Goal: Communication & Community: Answer question/provide support

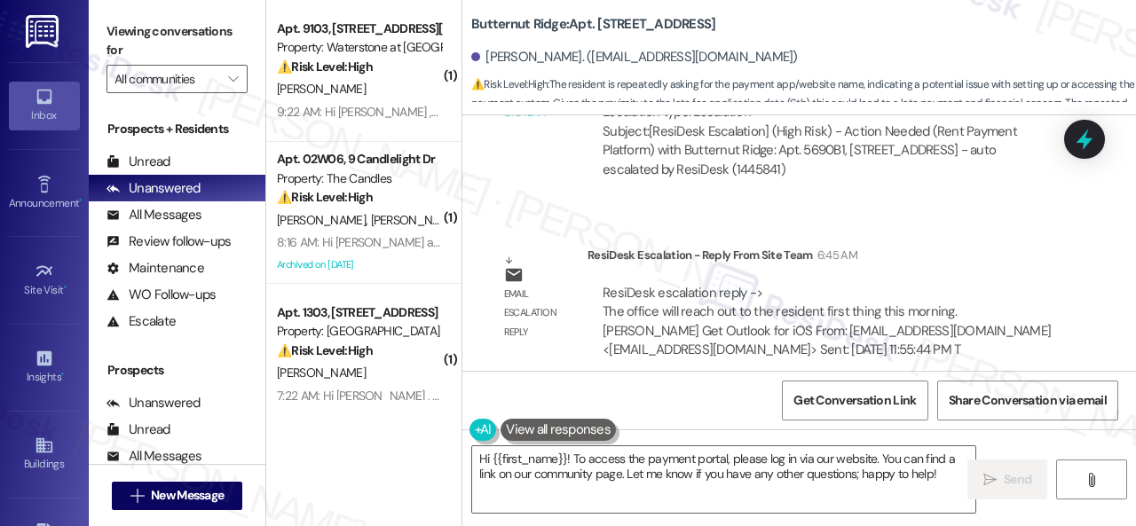
scroll to position [4665, 0]
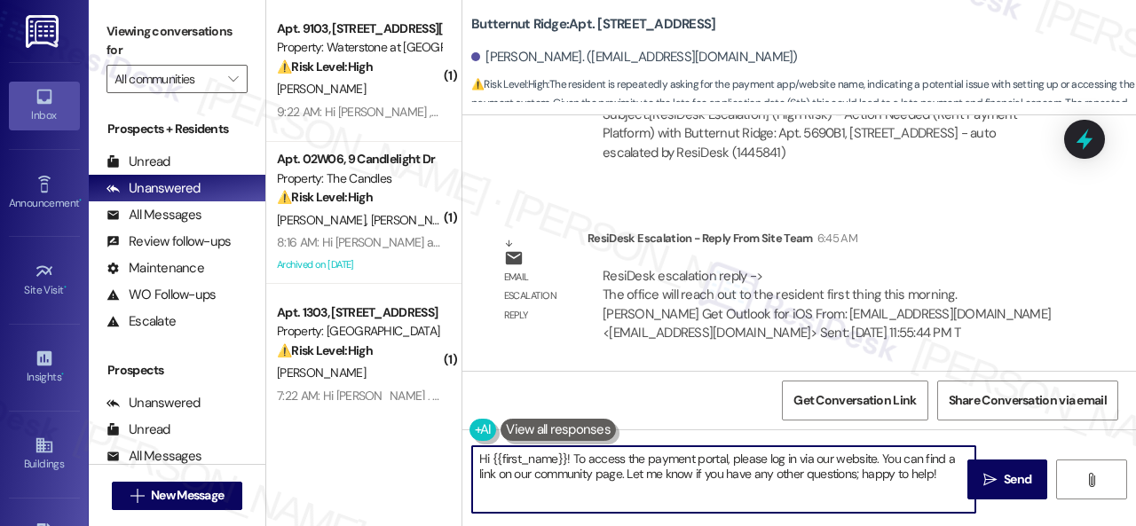
drag, startPoint x: 477, startPoint y: 463, endPoint x: 1034, endPoint y: 553, distance: 563.6
click at [1034, 525] on html "Inbox Go to Inbox Announcement • Send A Text Announcement Site Visit • Go to Si…" at bounding box center [568, 263] width 1136 height 526
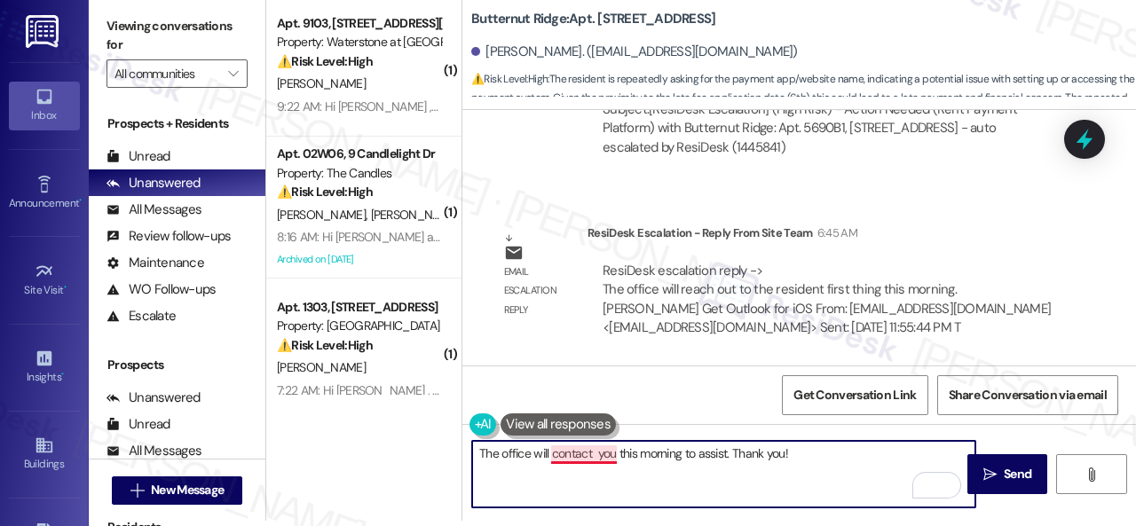
click at [598, 457] on textarea "The office will contact you this morning to assist. Thank you!" at bounding box center [723, 474] width 503 height 67
click at [817, 459] on textarea "The office will contact you this morning to assist. Thank you!" at bounding box center [723, 474] width 503 height 67
type textarea "The office will contact you this morning to assist. Thank you!"
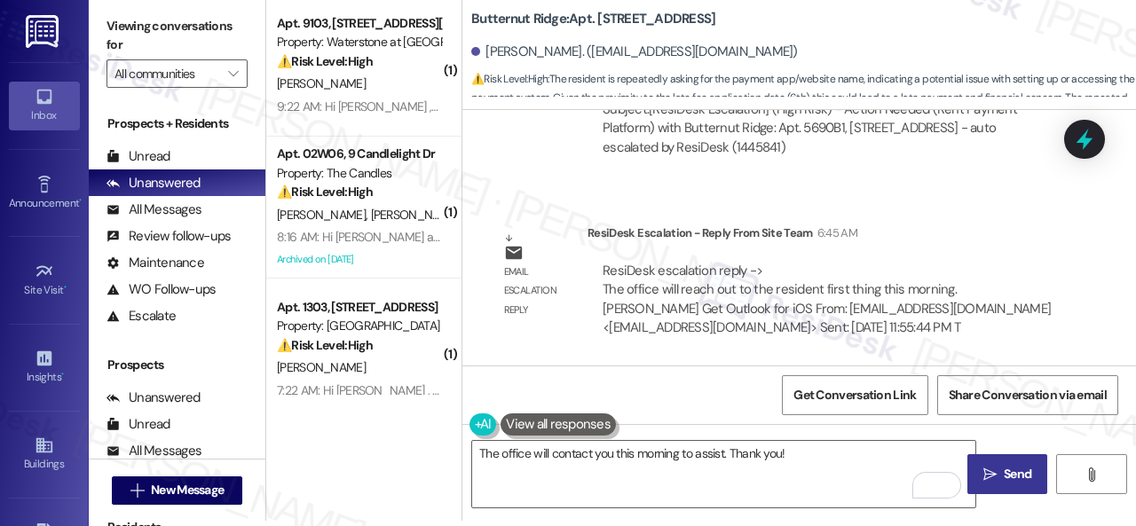
click at [986, 480] on icon "" at bounding box center [989, 475] width 13 height 14
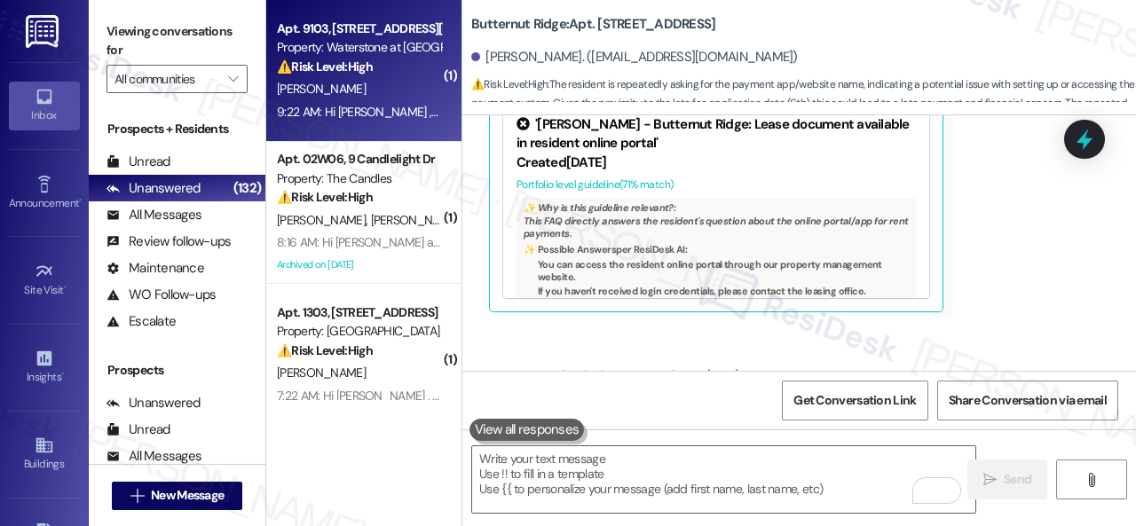
scroll to position [4019, 0]
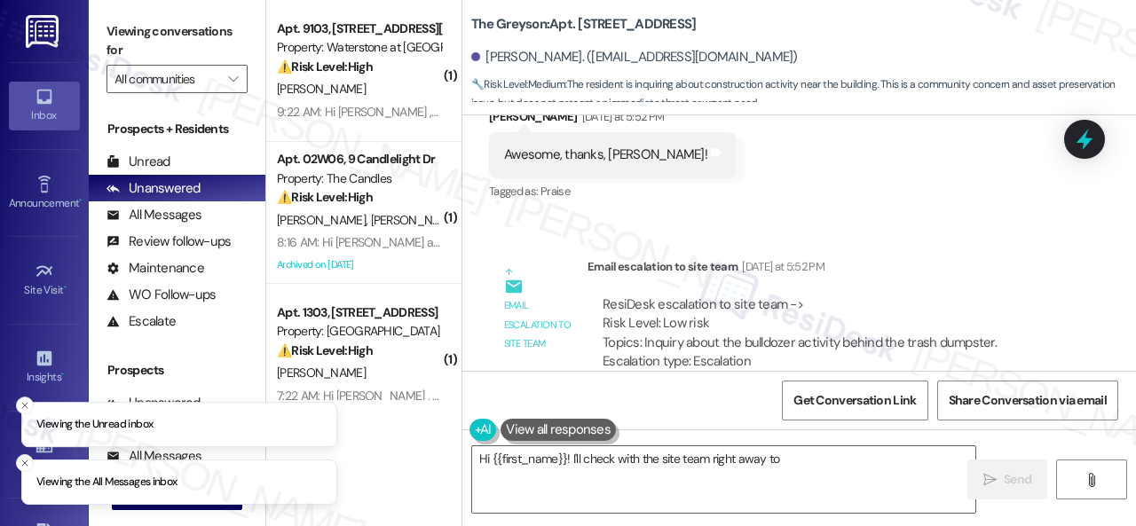
scroll to position [19280, 0]
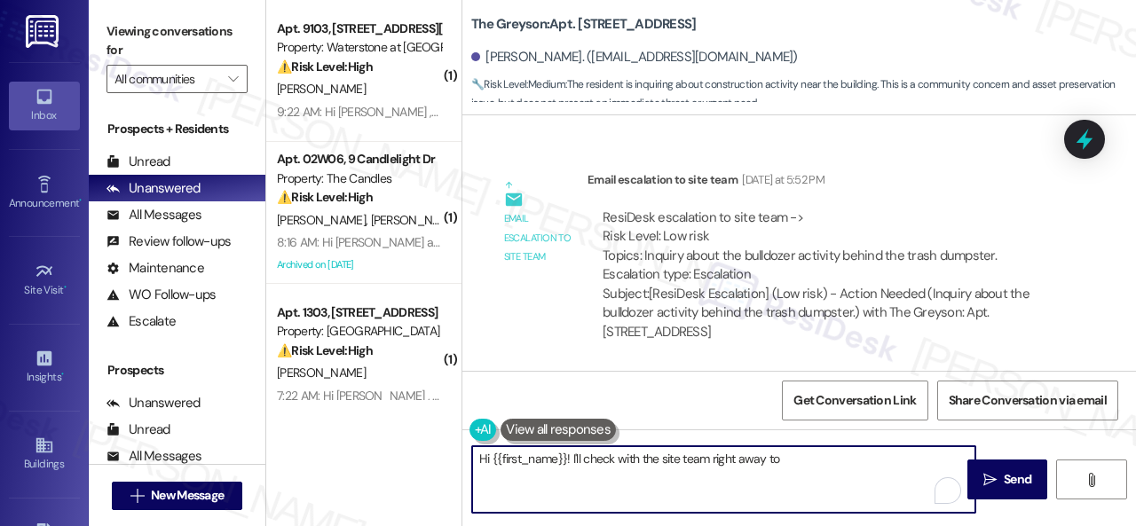
drag, startPoint x: 566, startPoint y: 460, endPoint x: 880, endPoint y: 479, distance: 313.9
click at [880, 479] on textarea "Hi {{first_name}}! I'll check with the site team right away to find out why the…" at bounding box center [723, 479] width 503 height 67
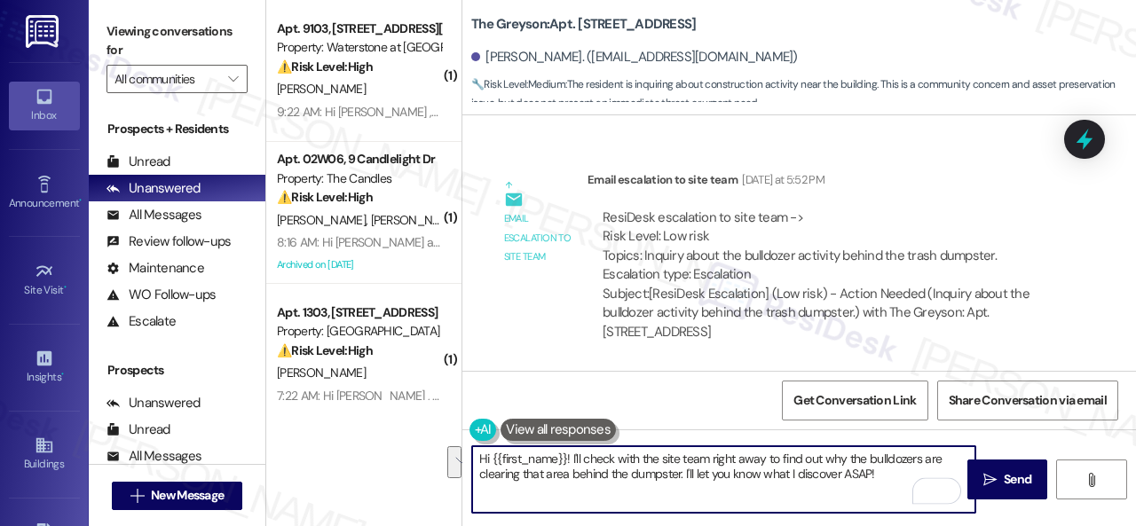
paste textarea "The site team stated that they have not been able to find any information relat…"
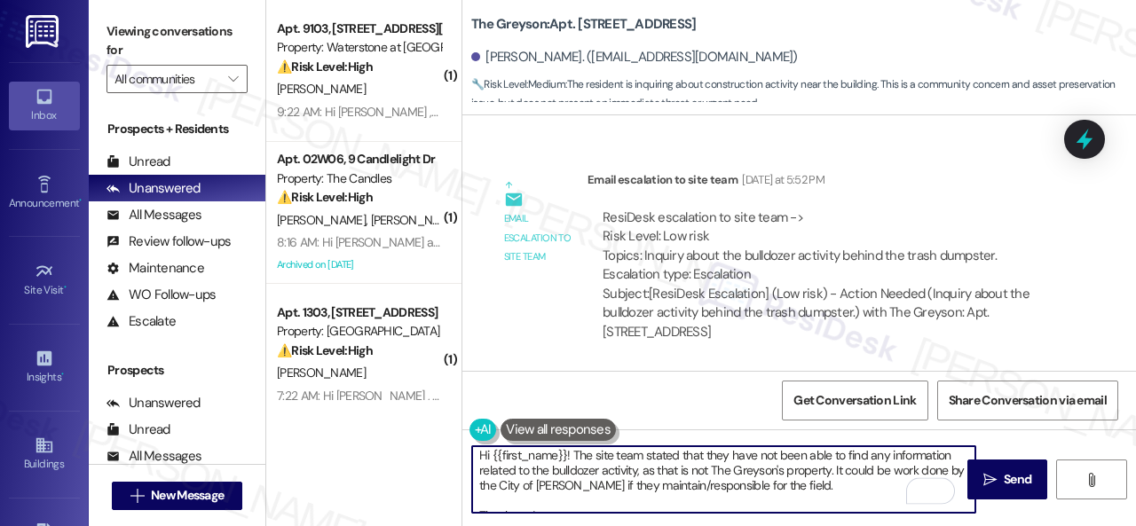
scroll to position [0, 0]
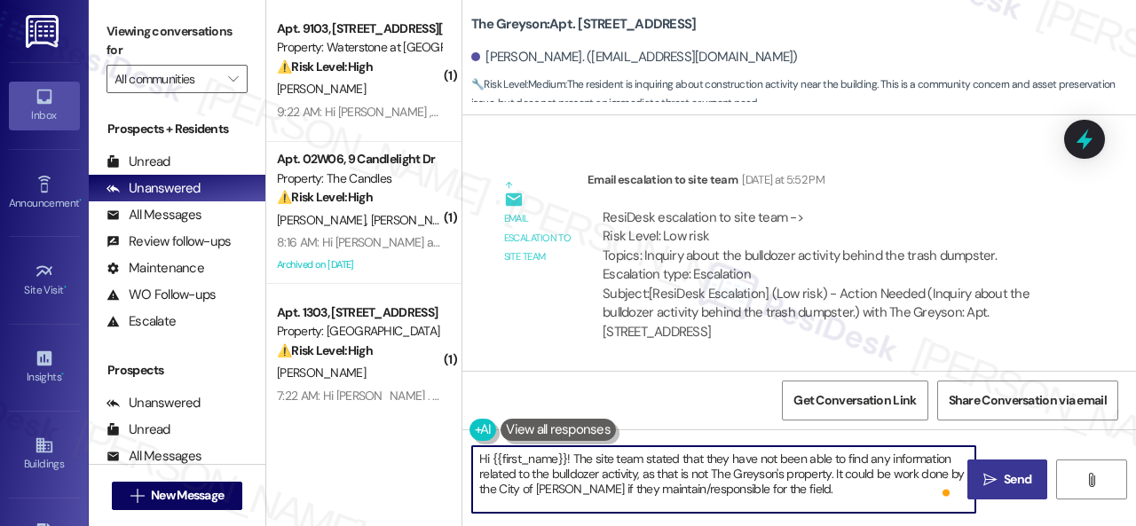
type textarea "Hi {{first_name}}! The site team stated that they have not been able to find an…"
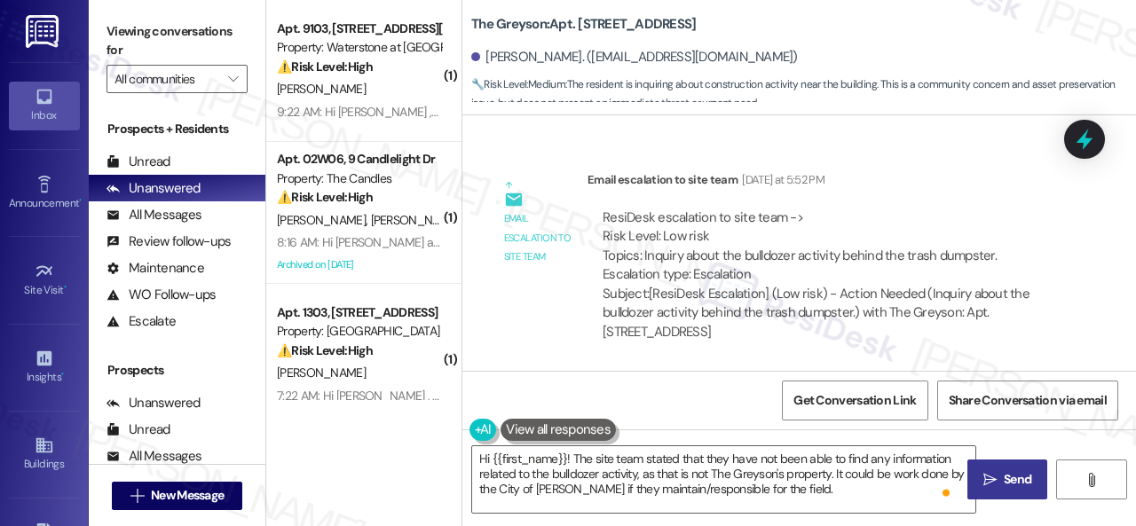
click at [1004, 480] on span "Send" at bounding box center [1018, 479] width 28 height 19
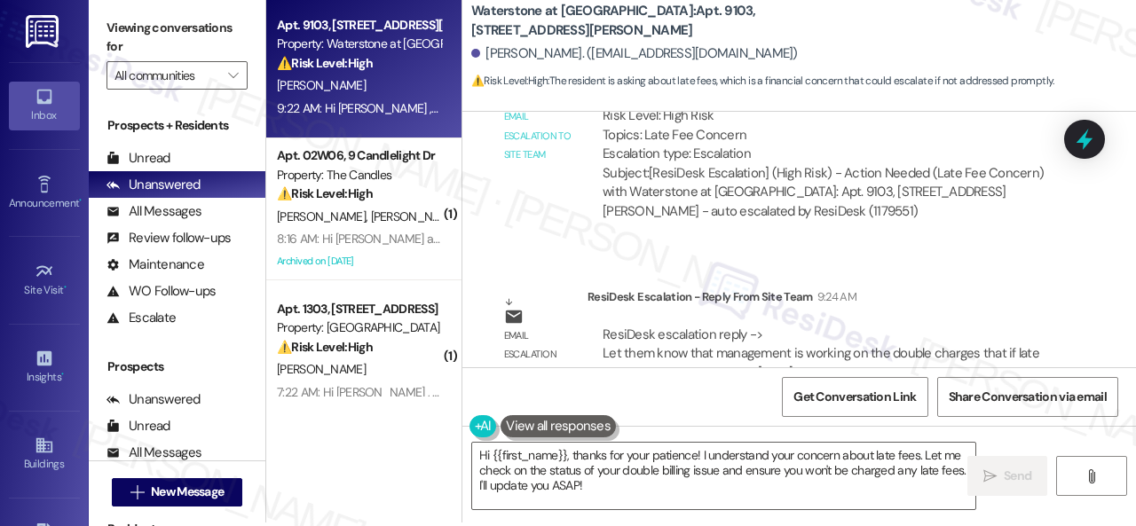
scroll to position [5, 0]
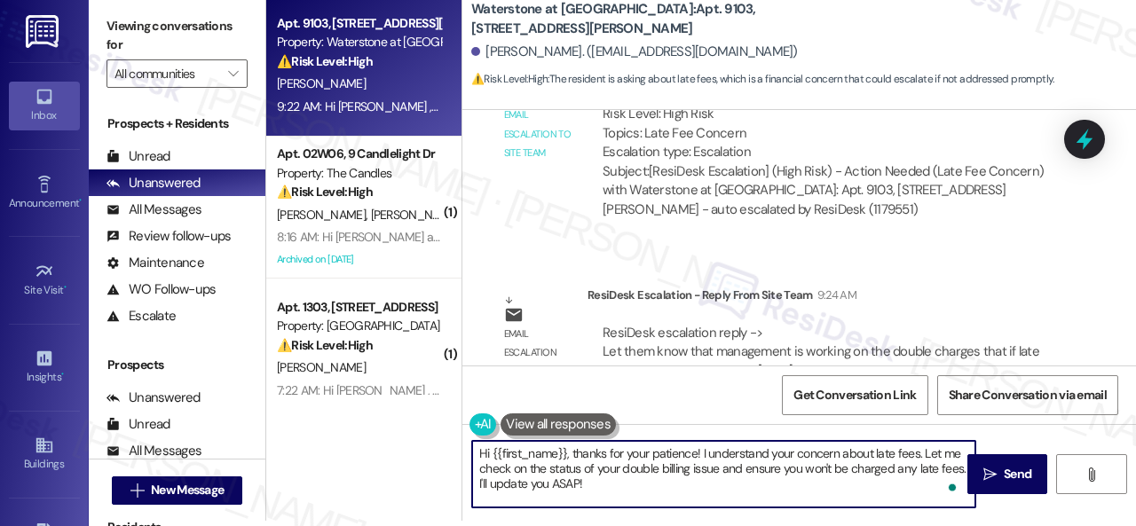
drag, startPoint x: 575, startPoint y: 477, endPoint x: 566, endPoint y: 455, distance: 23.1
click at [566, 455] on textarea "Hi {{first_name}}, thanks for your patience! I understand your concern about la…" at bounding box center [723, 474] width 503 height 67
paste textarea "! The site team stated that the management is working on the double charges tha…"
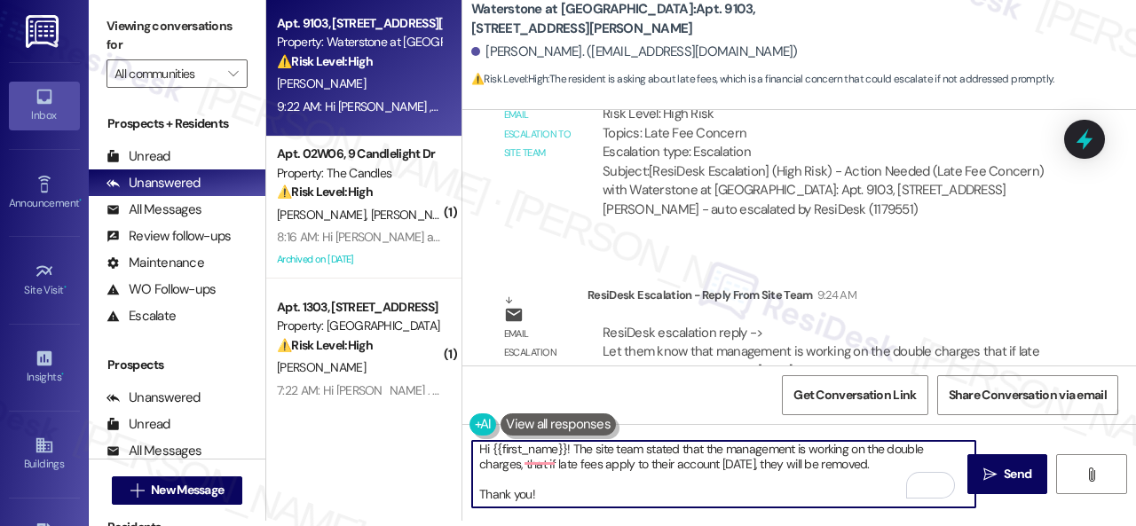
scroll to position [0, 0]
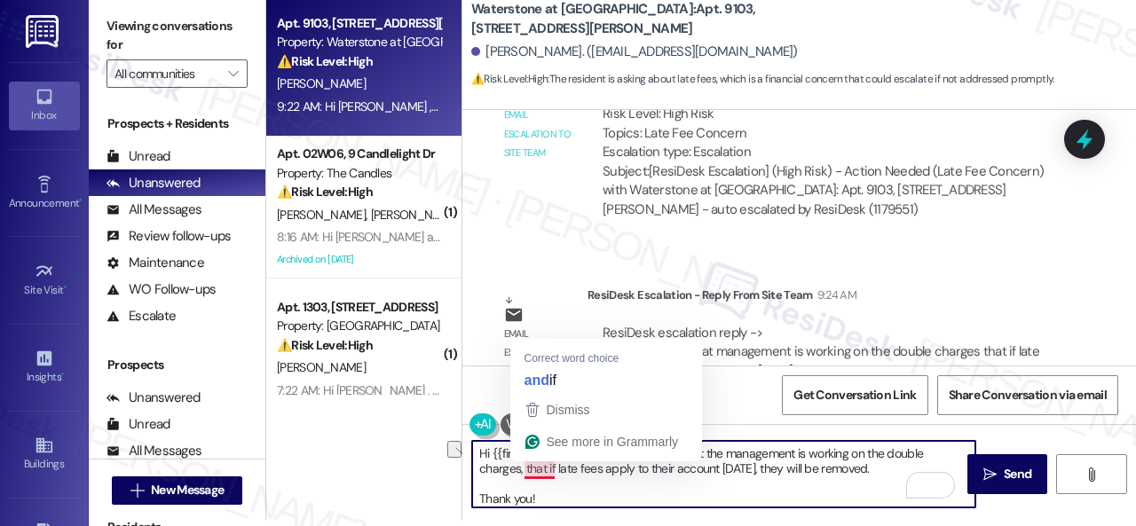
drag, startPoint x: 518, startPoint y: 473, endPoint x: 553, endPoint y: 471, distance: 34.7
click at [553, 471] on textarea "Hi {{first_name}}! The site team stated that the management is working on the d…" at bounding box center [723, 474] width 503 height 67
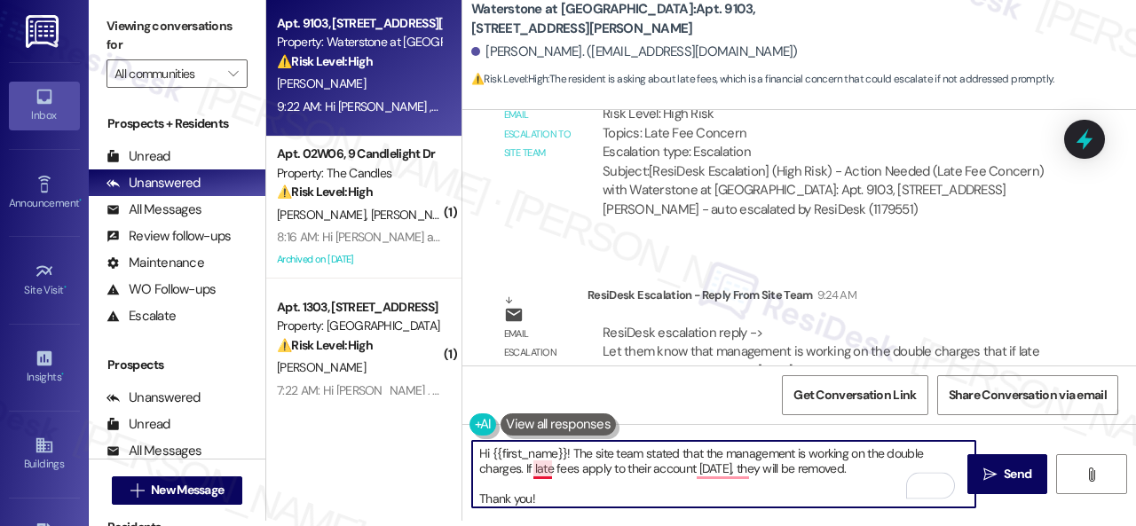
click at [545, 468] on textarea "Hi {{first_name}}! The site team stated that the management is working on the d…" at bounding box center [723, 474] width 503 height 67
click at [630, 469] on textarea "Hi {{first_name}}! The site team stated that the management is working on the d…" at bounding box center [723, 474] width 503 height 67
click at [871, 471] on textarea "Hi {{first_name}}! The site team stated that the management is working on the d…" at bounding box center [723, 474] width 503 height 67
type textarea "Hi {{first_name}}! The site team stated that the management is working on the d…"
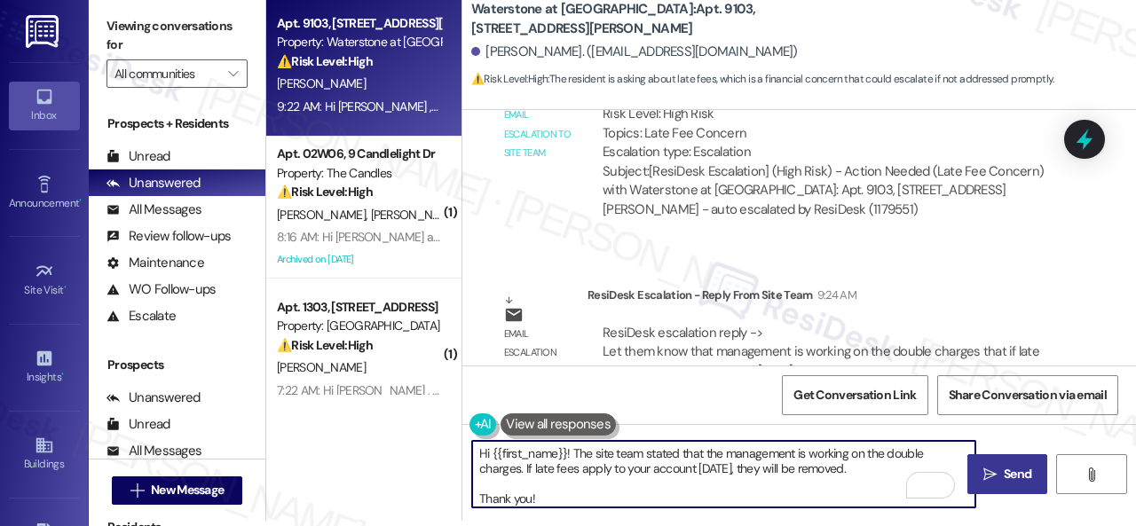
click at [1007, 476] on span "Send" at bounding box center [1018, 474] width 28 height 19
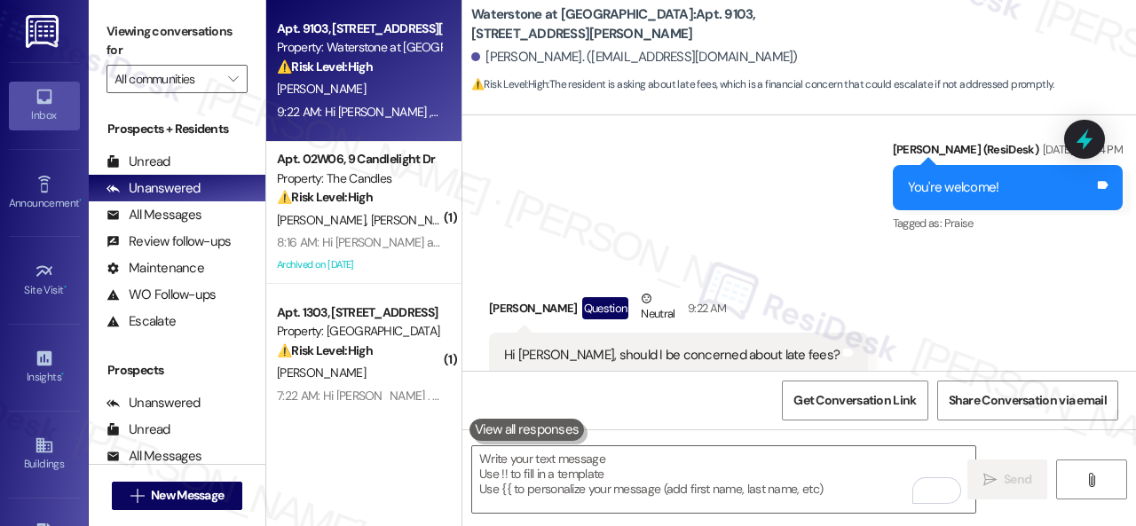
scroll to position [9528, 0]
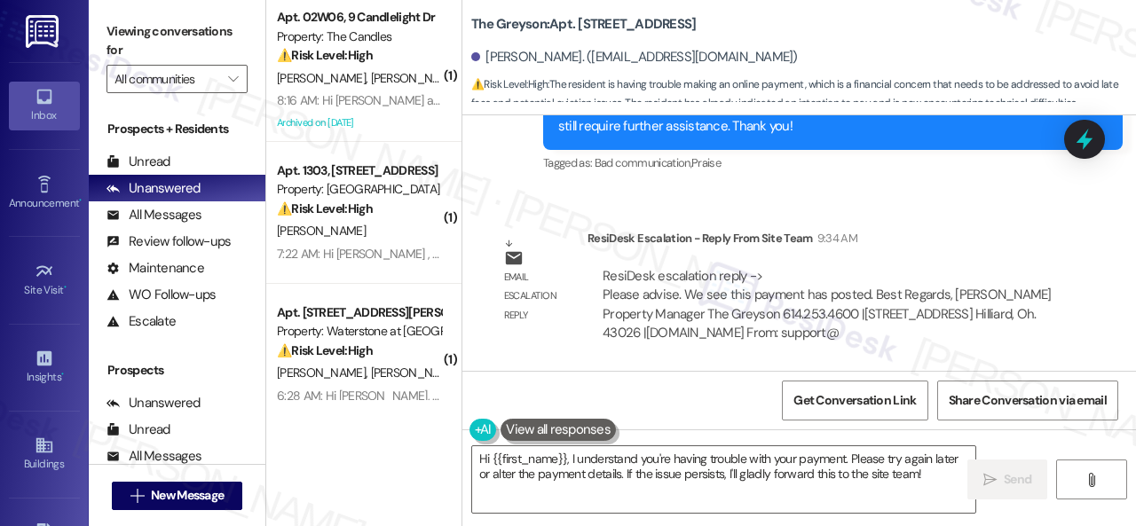
scroll to position [8639, 0]
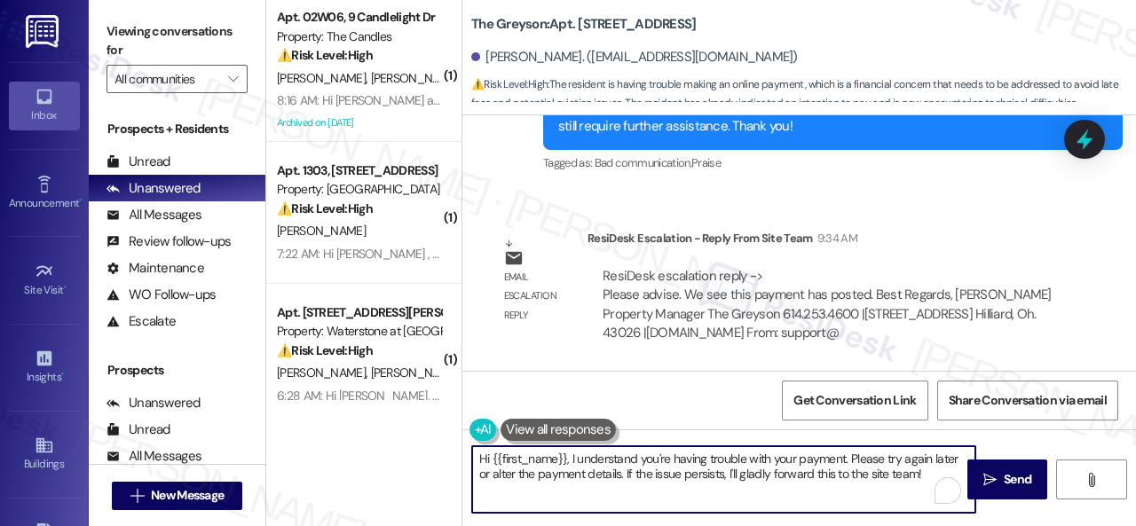
drag, startPoint x: 571, startPoint y: 463, endPoint x: 927, endPoint y: 507, distance: 358.5
click at [927, 507] on textarea "Hi {{first_name}}, I understand you're having trouble with your payment. Please…" at bounding box center [723, 479] width 503 height 67
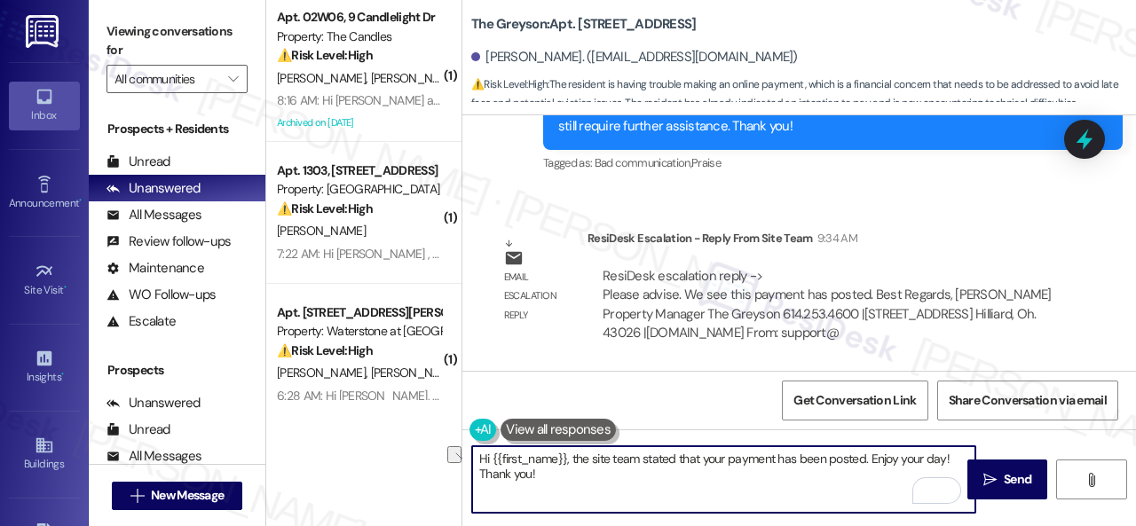
drag, startPoint x: 508, startPoint y: 477, endPoint x: 472, endPoint y: 475, distance: 35.5
click at [472, 475] on textarea "Hi {{first_name}}, the site team stated that your payment has been posted. Enjo…" at bounding box center [723, 479] width 503 height 67
click at [871, 462] on textarea "Hi {{first_name}}, the site team stated that your payment has been posted. Enjo…" at bounding box center [723, 479] width 503 height 67
paste textarea "Thank you!"
type textarea "Hi {{first_name}}, the site team stated that your payment has been posted. Than…"
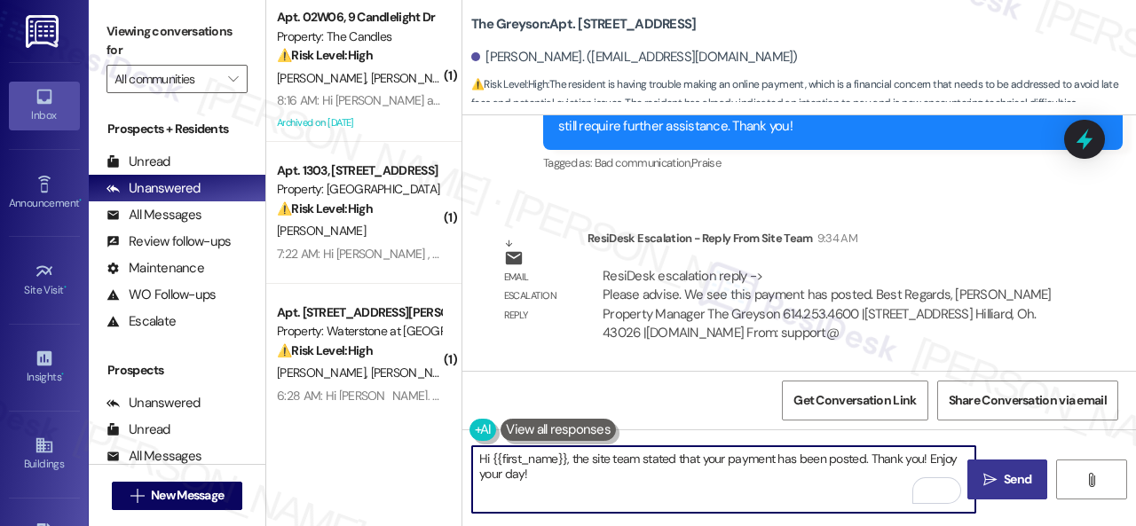
click at [1000, 485] on span "Send" at bounding box center [1017, 479] width 35 height 19
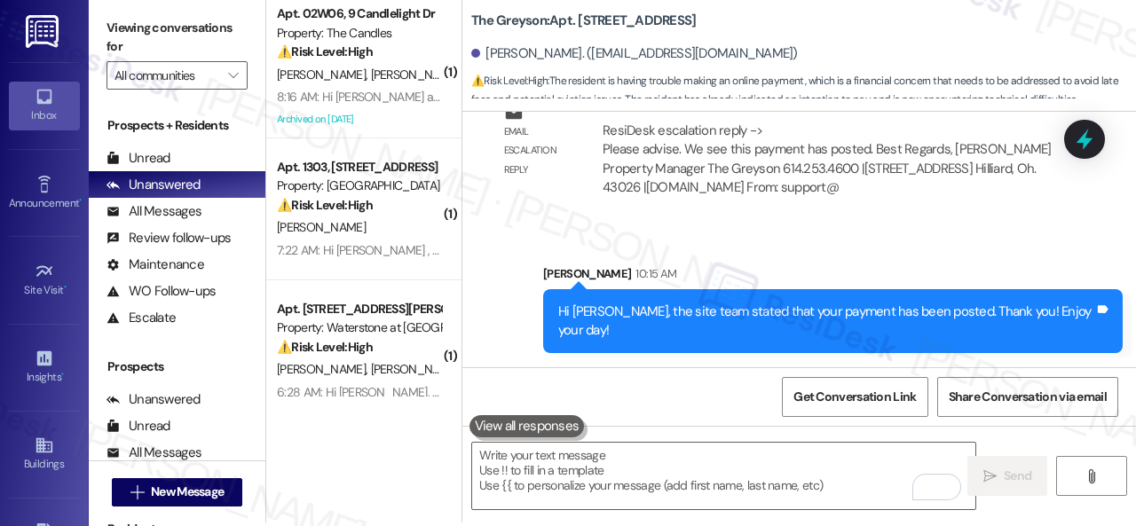
scroll to position [5, 0]
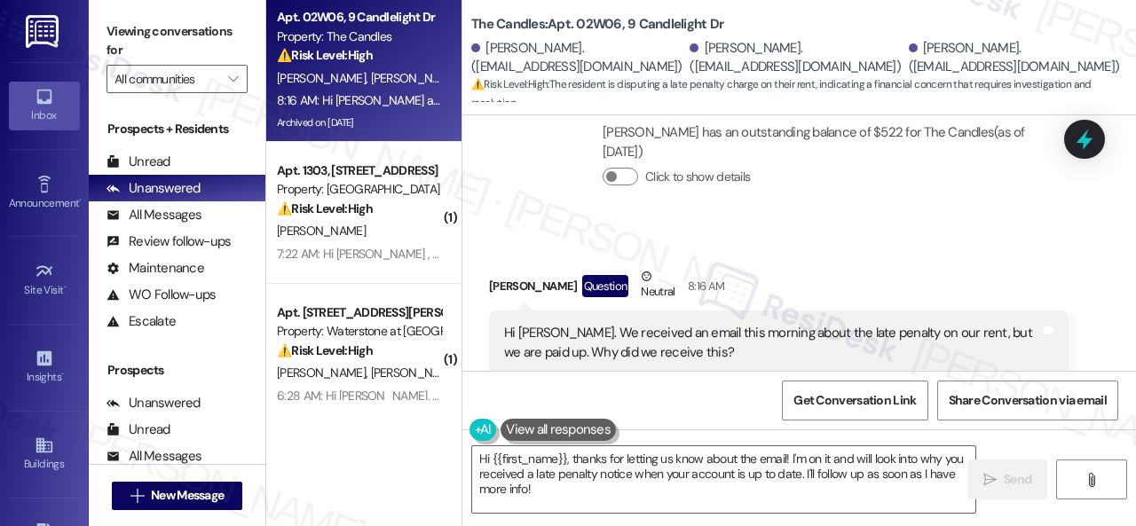
scroll to position [15049, 0]
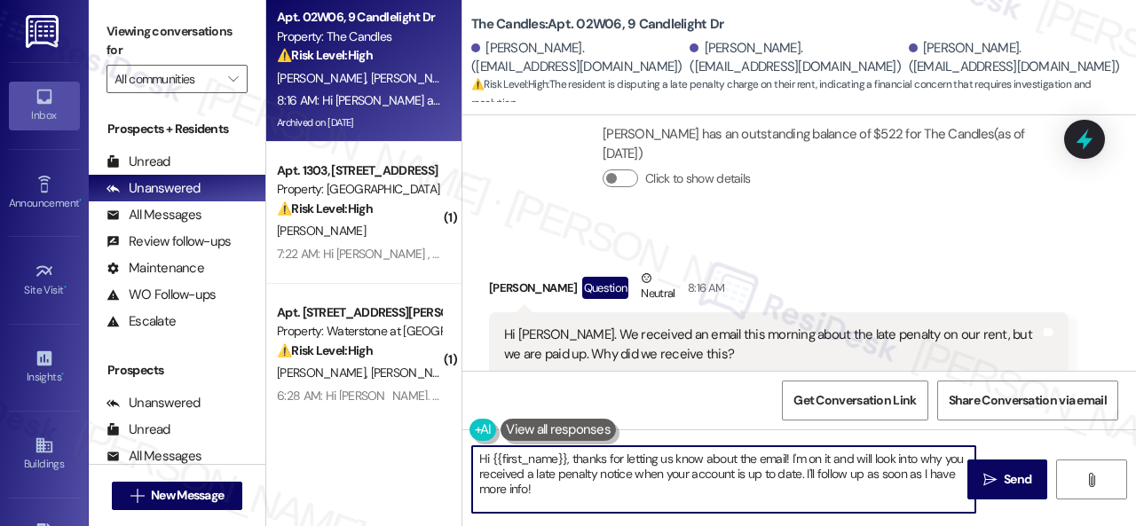
drag, startPoint x: 566, startPoint y: 455, endPoint x: 572, endPoint y: 478, distance: 23.7
click at [572, 478] on textarea "Hi {{first_name}}, thanks for letting us know about the email! I'm on it and wi…" at bounding box center [723, 479] width 503 height 67
click at [588, 463] on textarea "Hi {{first_name}}, thanks for letting us know about the email! I'm on it and wi…" at bounding box center [723, 479] width 503 height 67
drag, startPoint x: 566, startPoint y: 457, endPoint x: 565, endPoint y: 491, distance: 33.7
click at [565, 491] on textarea "Hi {{first_name}}, thanks for letting us know about the email! I'm on it and wi…" at bounding box center [723, 479] width 503 height 67
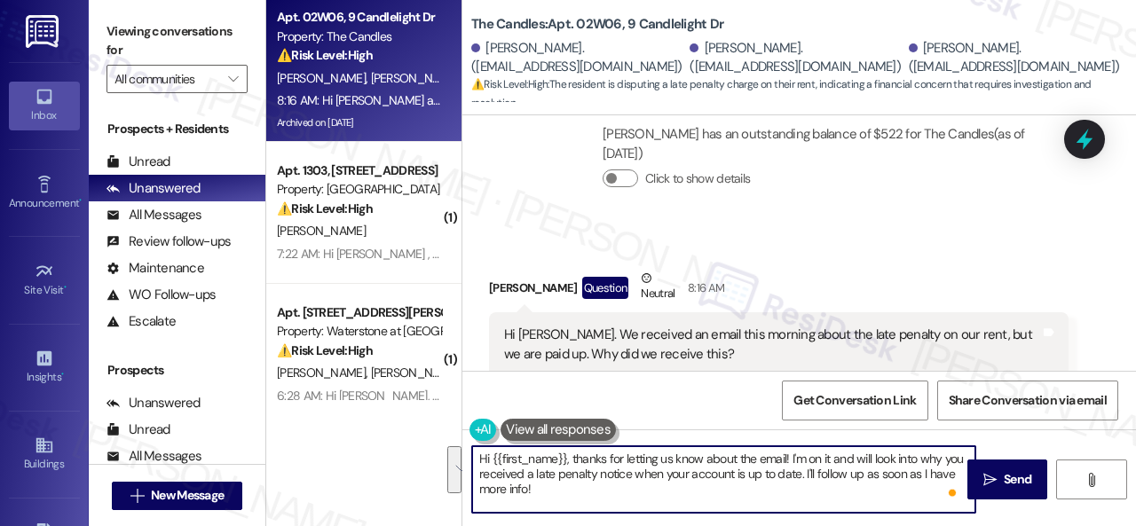
paste textarea "! The site team stated that the email goes to everyone regardless of payment st…"
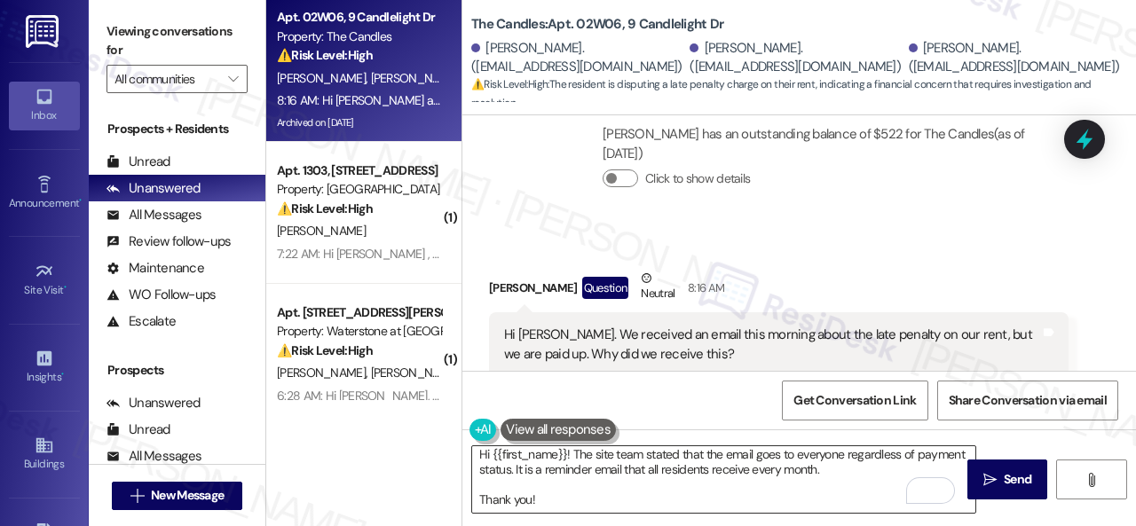
drag, startPoint x: 1006, startPoint y: 476, endPoint x: 707, endPoint y: 475, distance: 298.2
click at [632, 482] on div "Hi {{first_name}}! The site team stated that the email goes to everyone regardl…" at bounding box center [799, 496] width 674 height 133
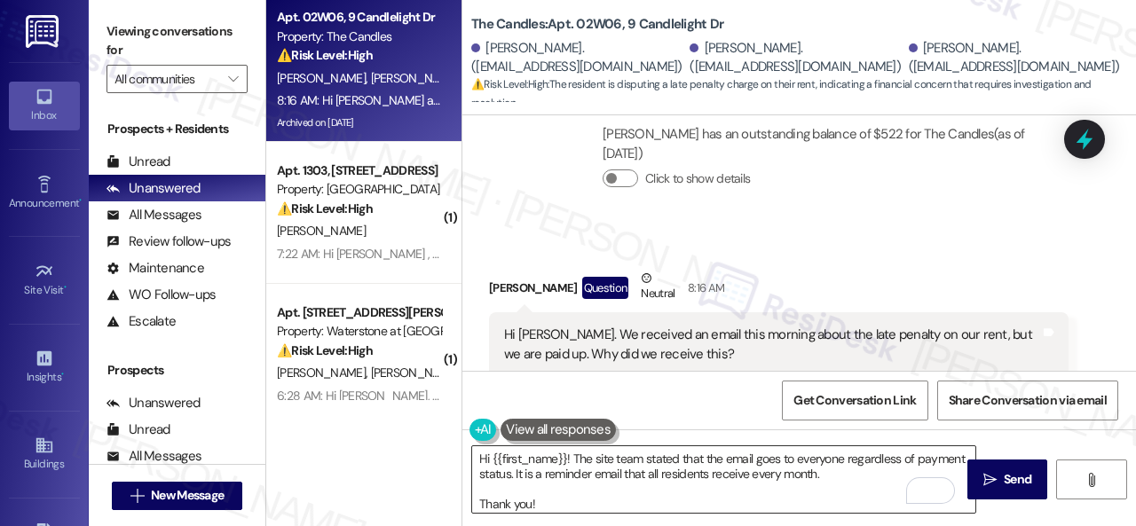
scroll to position [0, 0]
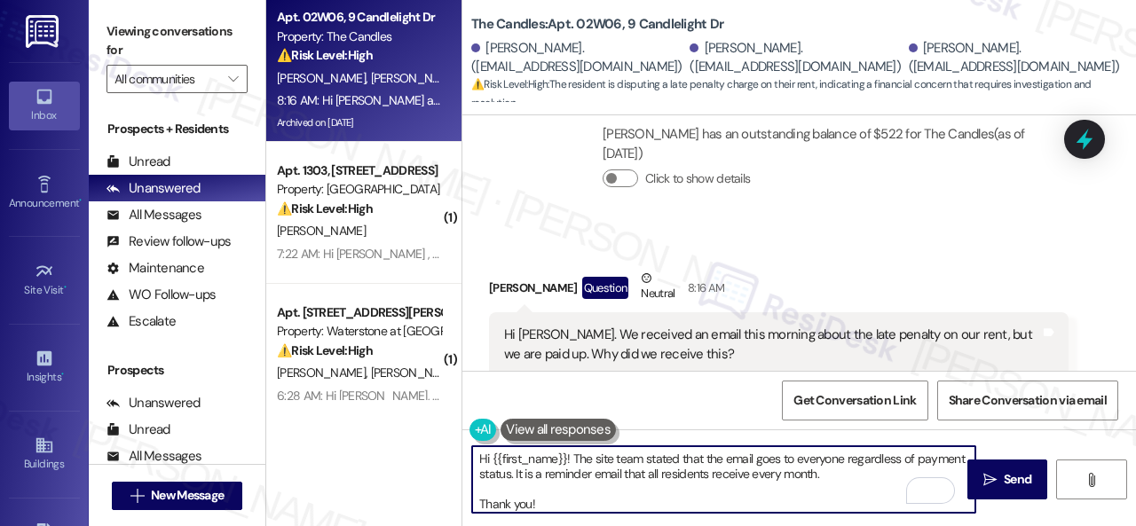
drag, startPoint x: 492, startPoint y: 453, endPoint x: 566, endPoint y: 462, distance: 75.2
click at [566, 462] on textarea "Hi {{first_name}}! The site team stated that the email goes to everyone regardl…" at bounding box center [723, 479] width 503 height 67
type textarea "Hi Wesley! The site team stated that the email goes to everyone regardless of p…"
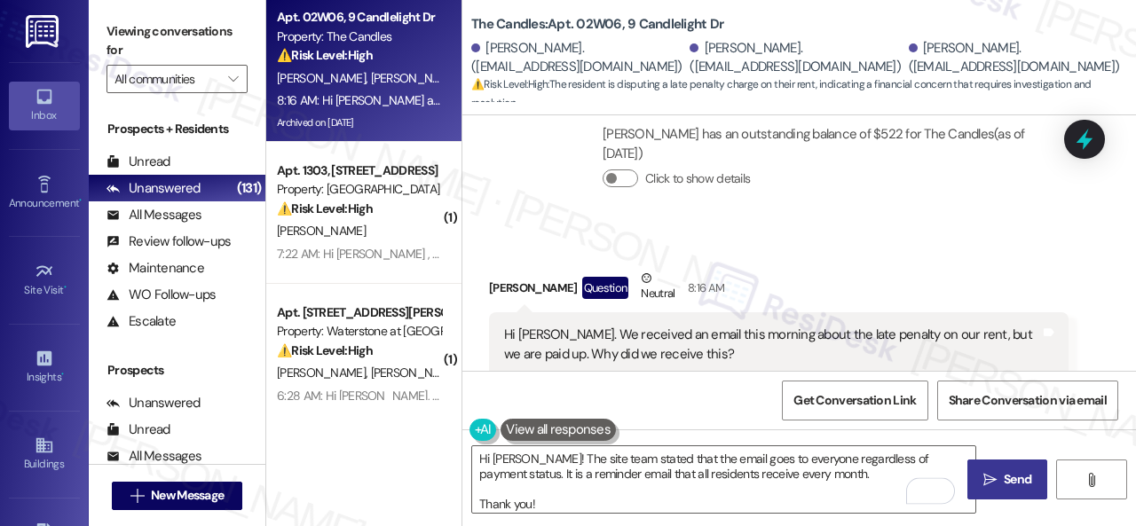
click at [1005, 478] on span "Send" at bounding box center [1018, 479] width 28 height 19
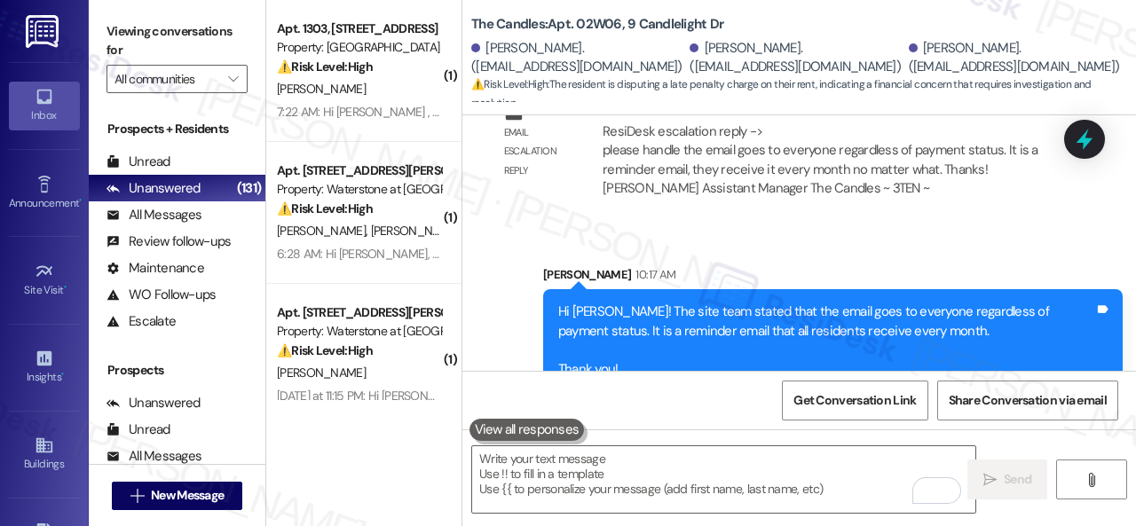
scroll to position [16206, 0]
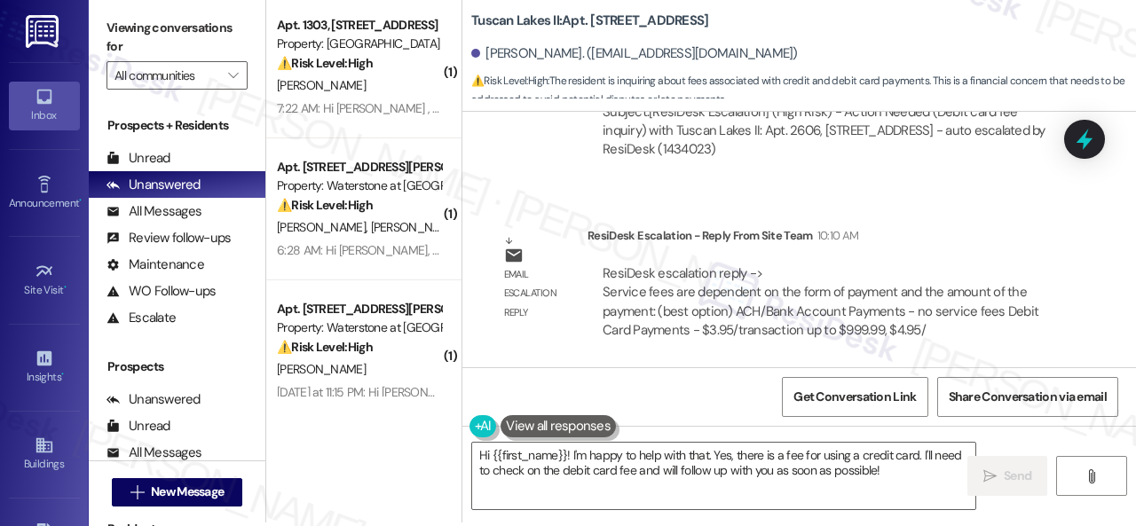
scroll to position [5, 0]
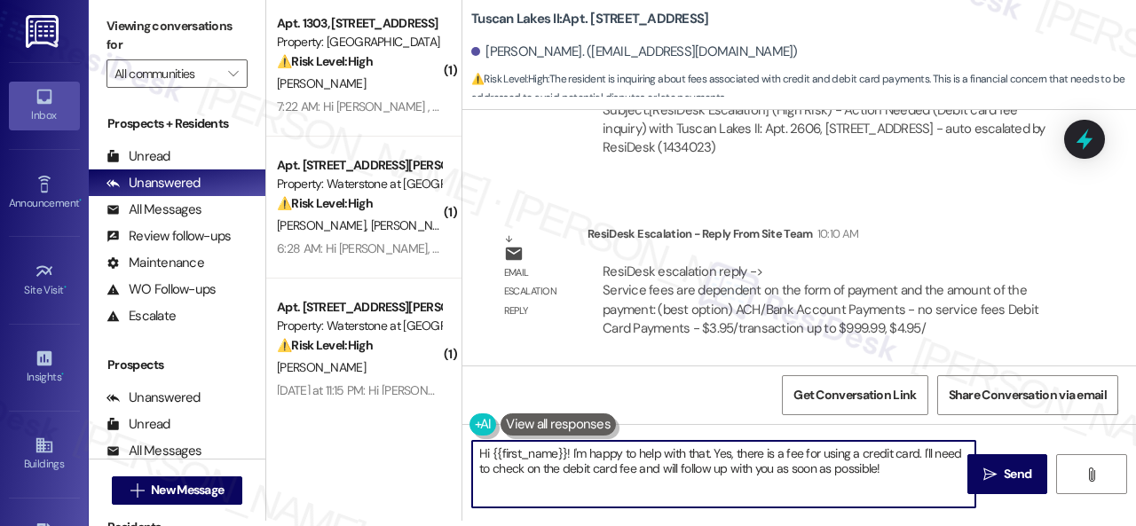
drag, startPoint x: 477, startPoint y: 450, endPoint x: 943, endPoint y: 515, distance: 470.4
click at [943, 515] on div "Hi {{first_name}}! I'm happy to help with that. Yes, there is a fee for using a…" at bounding box center [799, 490] width 674 height 133
paste textarea "! The site team stated that service fees are dependent on the form of payment a…"
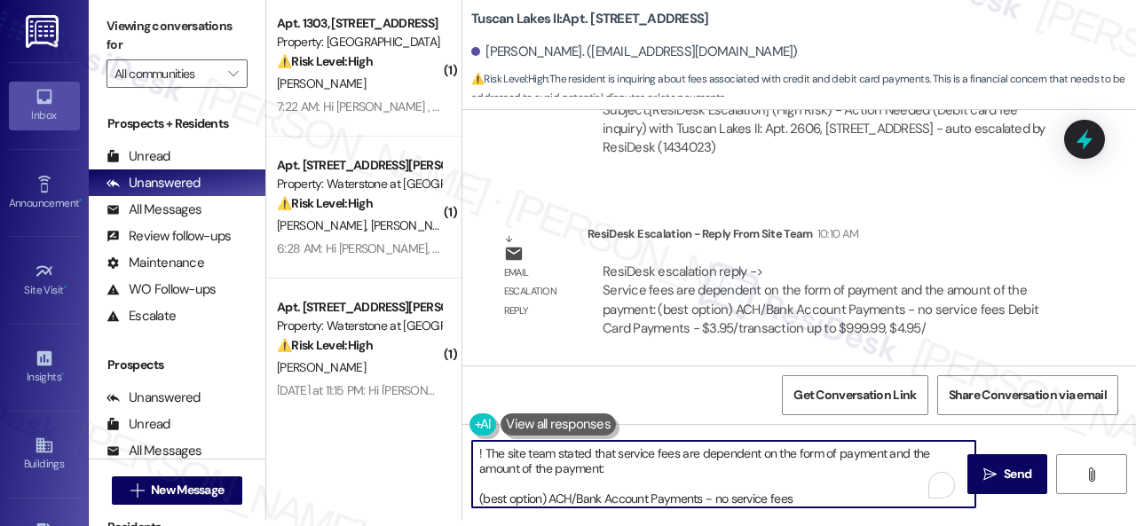
scroll to position [0, 0]
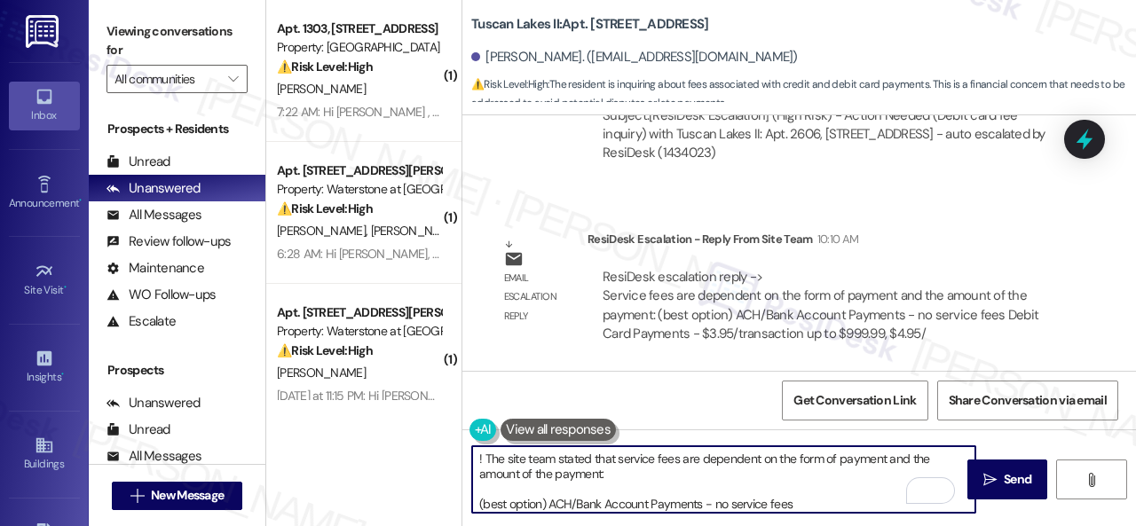
drag, startPoint x: 624, startPoint y: 455, endPoint x: 442, endPoint y: 459, distance: 182.0
click at [442, 459] on div "( 1 ) Apt. 1303, 8755 W 121st Terrace Property: Springhill ⚠️ Risk Level: High …" at bounding box center [701, 263] width 870 height 526
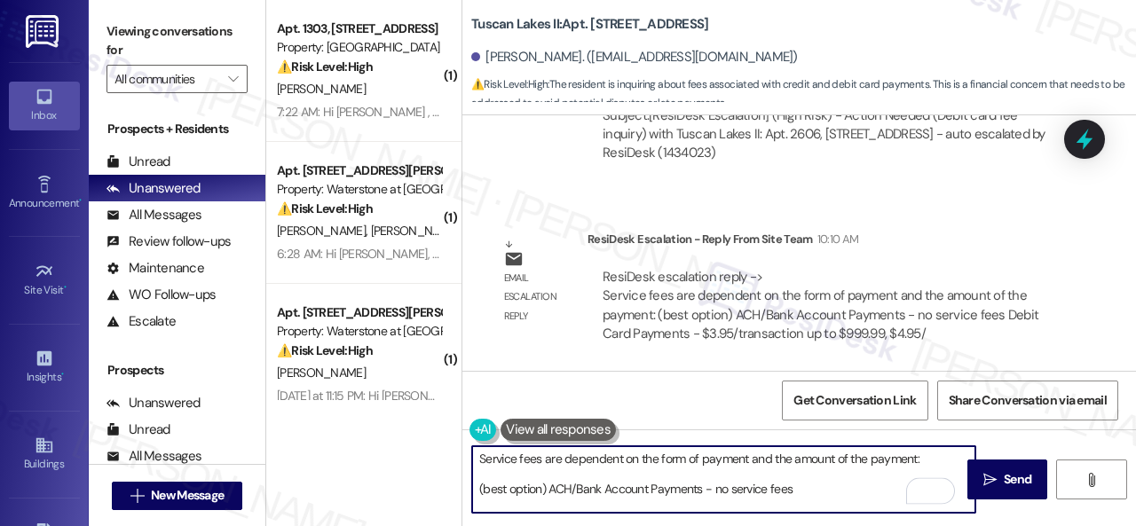
click at [914, 459] on textarea "Service fees are dependent on the form of payment and the amount of the payment…" at bounding box center [723, 479] width 503 height 67
drag, startPoint x: 485, startPoint y: 459, endPoint x: 419, endPoint y: 462, distance: 65.7
click at [419, 462] on div "( 1 ) Apt. 1303, 8755 W 121st Terrace Property: Springhill ⚠️ Risk Level: High …" at bounding box center [701, 263] width 870 height 526
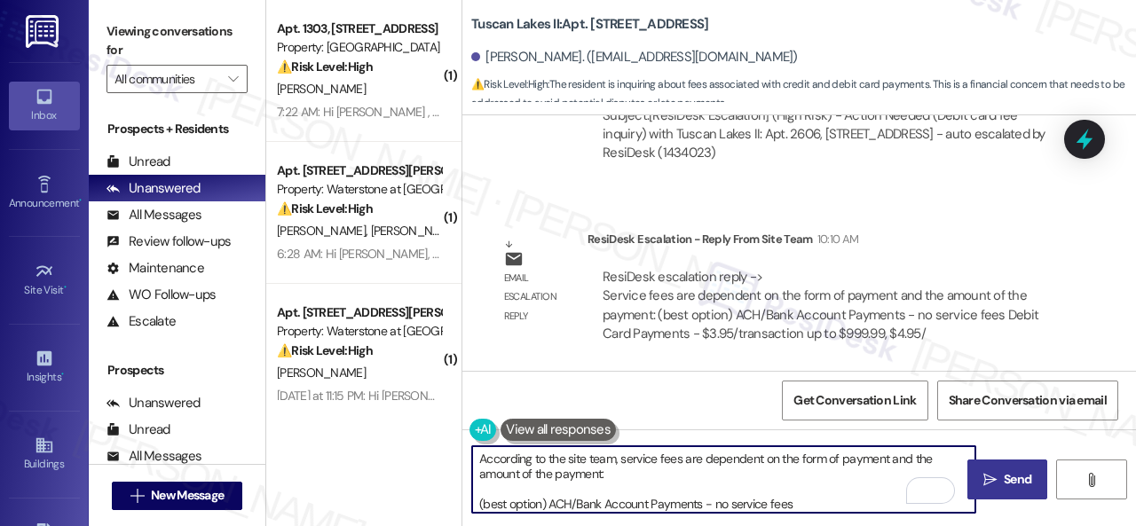
type textarea "According to the site team, service fees are dependent on the form of payment a…"
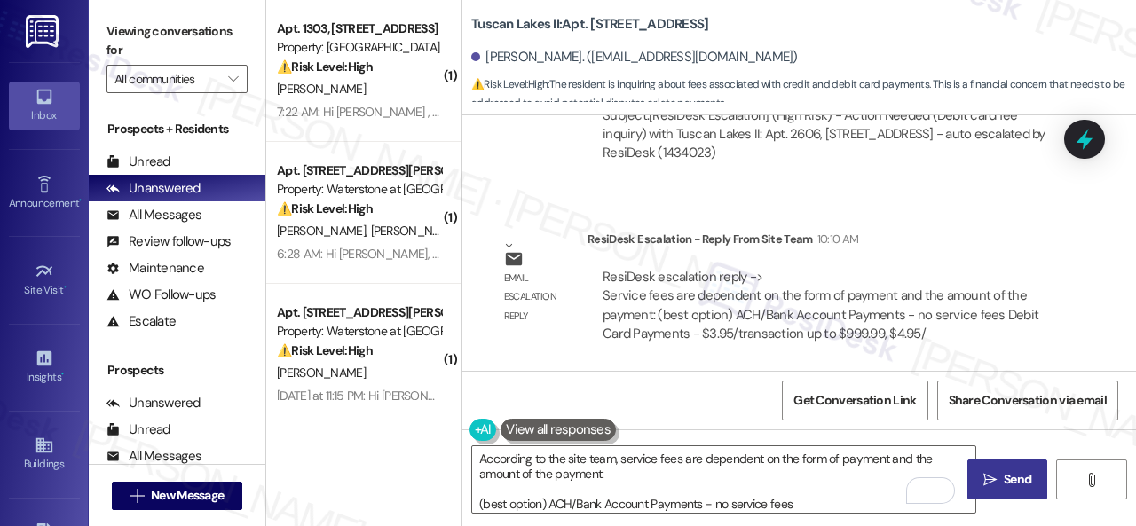
click at [1004, 477] on span "Send" at bounding box center [1018, 479] width 28 height 19
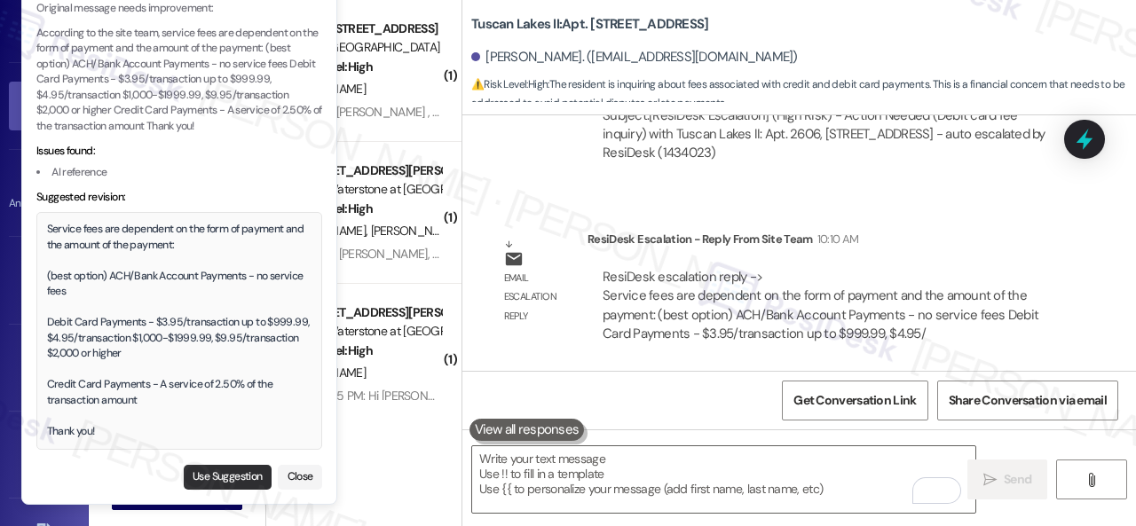
click at [217, 477] on button "Use Suggestion" at bounding box center [228, 477] width 88 height 25
type textarea "Service fees are dependent on the form of payment and the amount of the payment…"
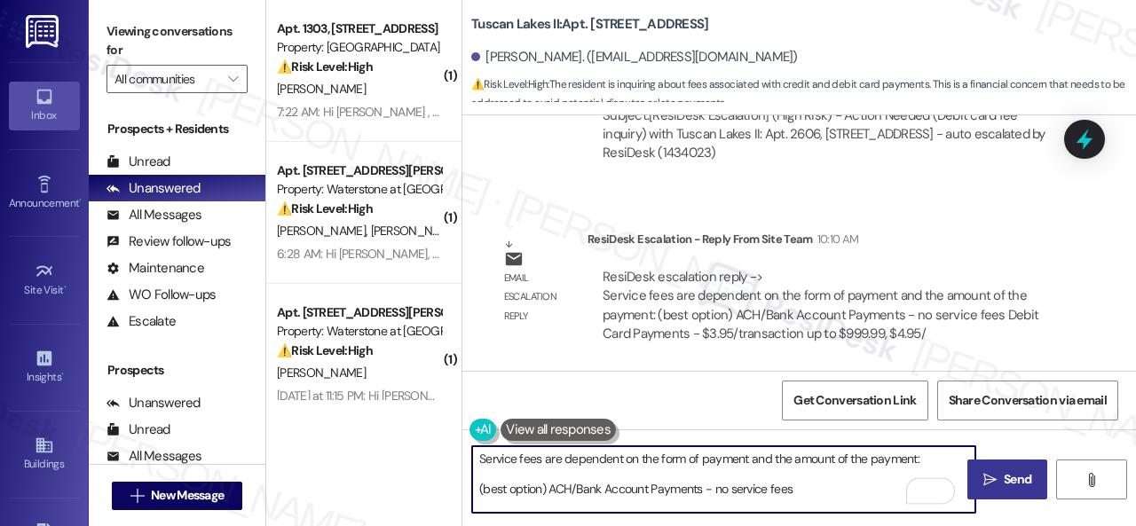
click at [572, 484] on textarea "Service fees are dependent on the form of payment and the amount of the payment…" at bounding box center [723, 479] width 503 height 67
click at [834, 494] on textarea "Service fees are dependent on the form of payment and the amount of the payment…" at bounding box center [723, 479] width 503 height 67
click textarea "Service fees are dependent on the form of payment and the amount of the payment…"
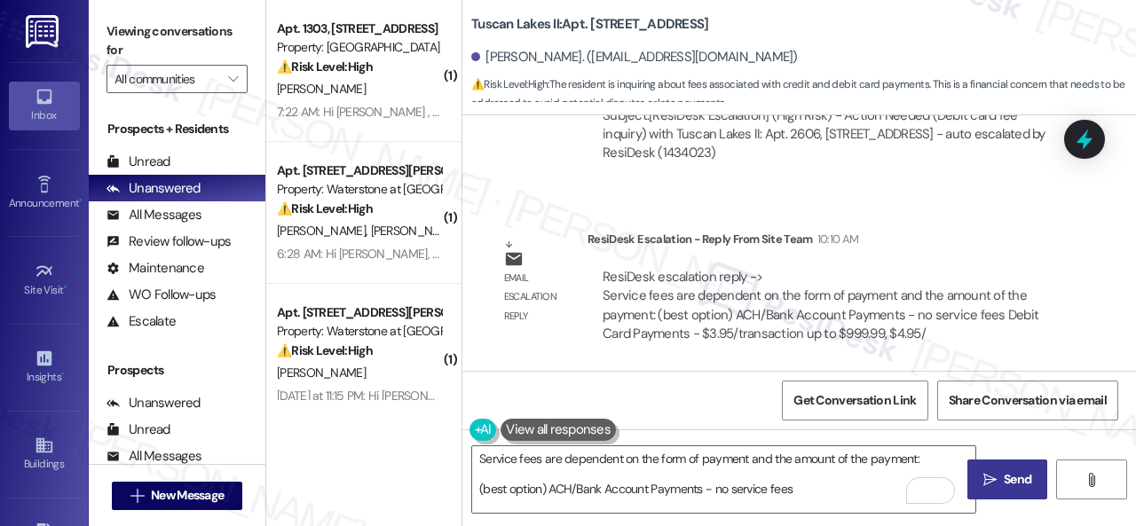
click span "Send"
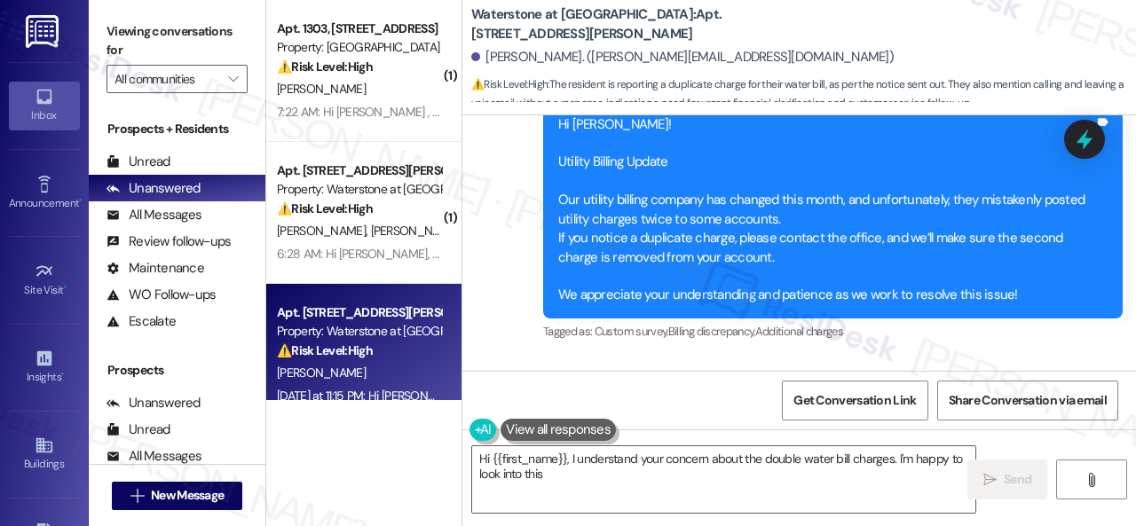
scroll to position [20125, 0]
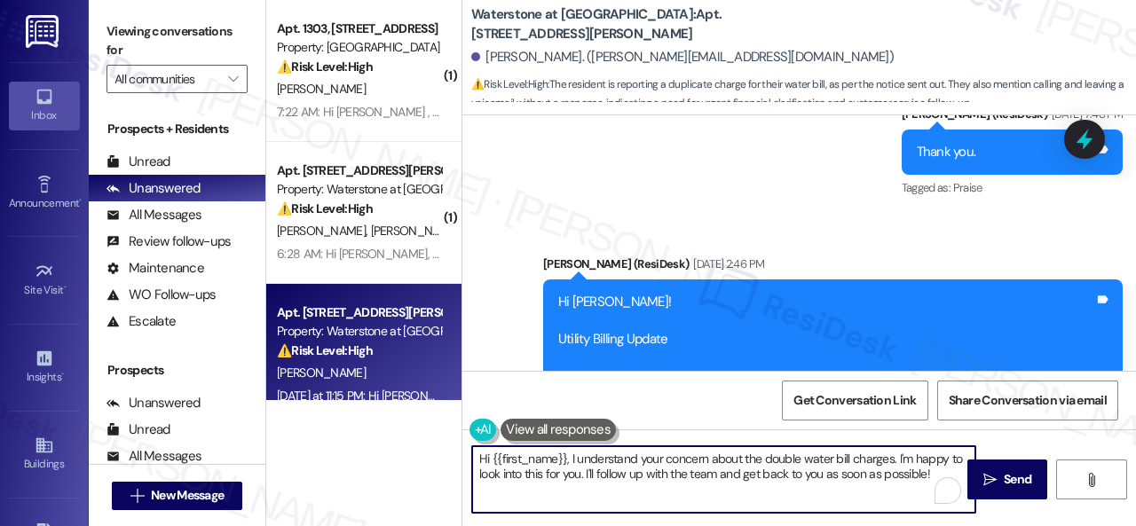
drag, startPoint x: 564, startPoint y: 462, endPoint x: 1000, endPoint y: 524, distance: 440.2
click at [1000, 524] on div "Viewing conversations for All communities  Prospects + Residents Unread (0) Un…" at bounding box center [612, 263] width 1047 height 526
paste textarea "! The site team stated that those double charges will be removed. If it is stil…"
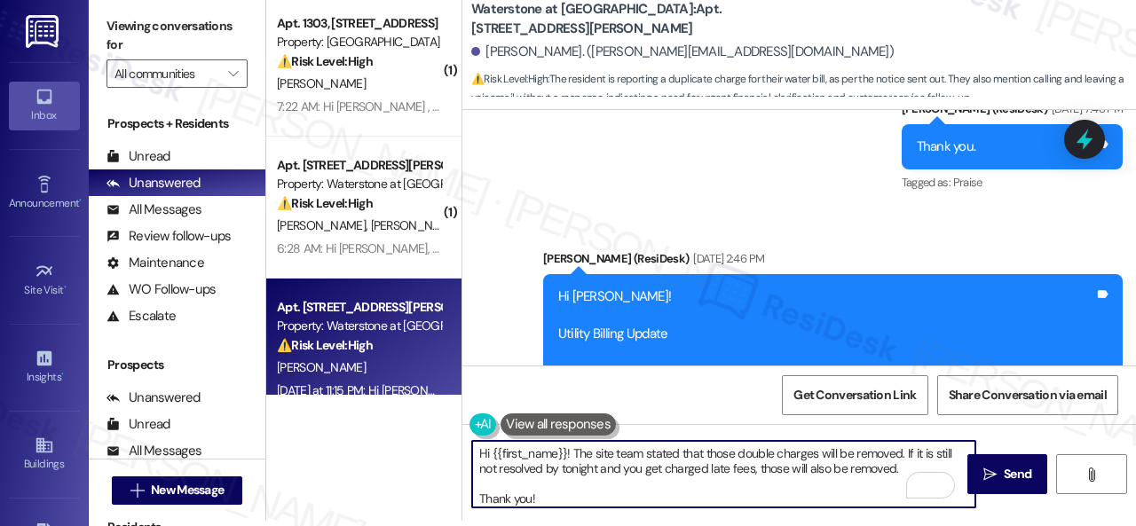
scroll to position [0, 0]
type textarea "Hi {{first_name}}! The site team stated that those double charges will be remov…"
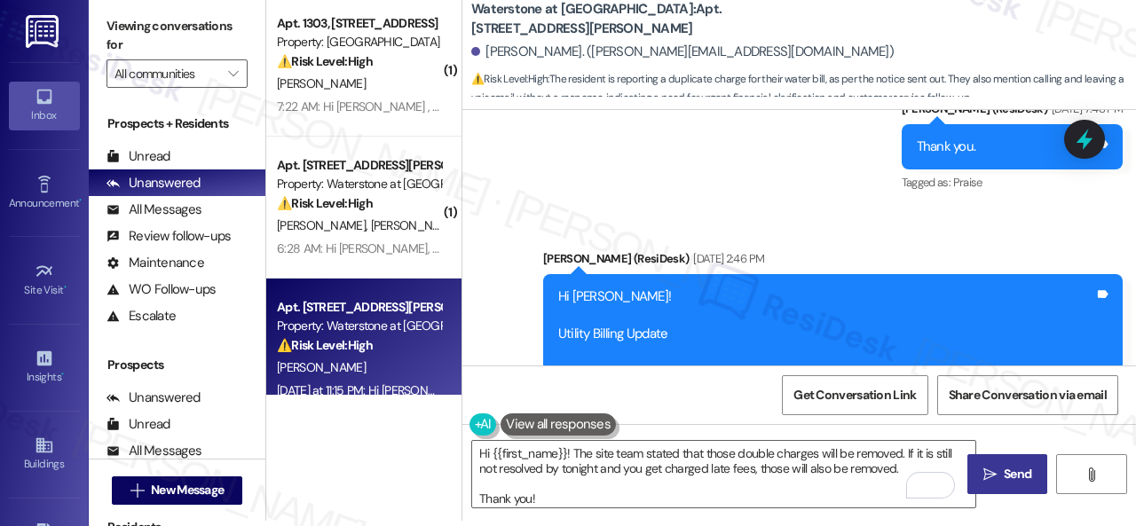
click at [993, 480] on span " Send" at bounding box center [1008, 474] width 56 height 19
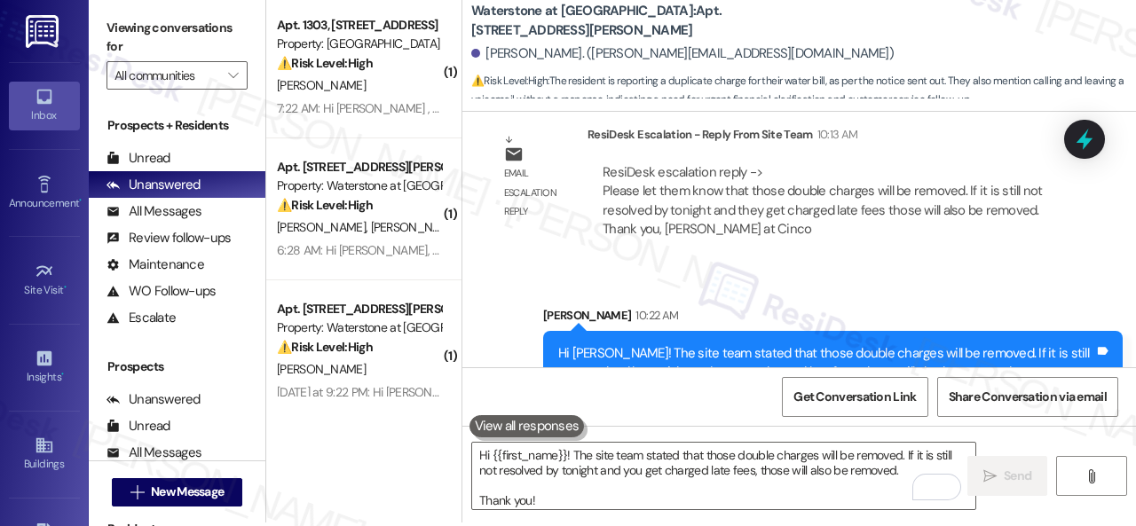
scroll to position [5, 0]
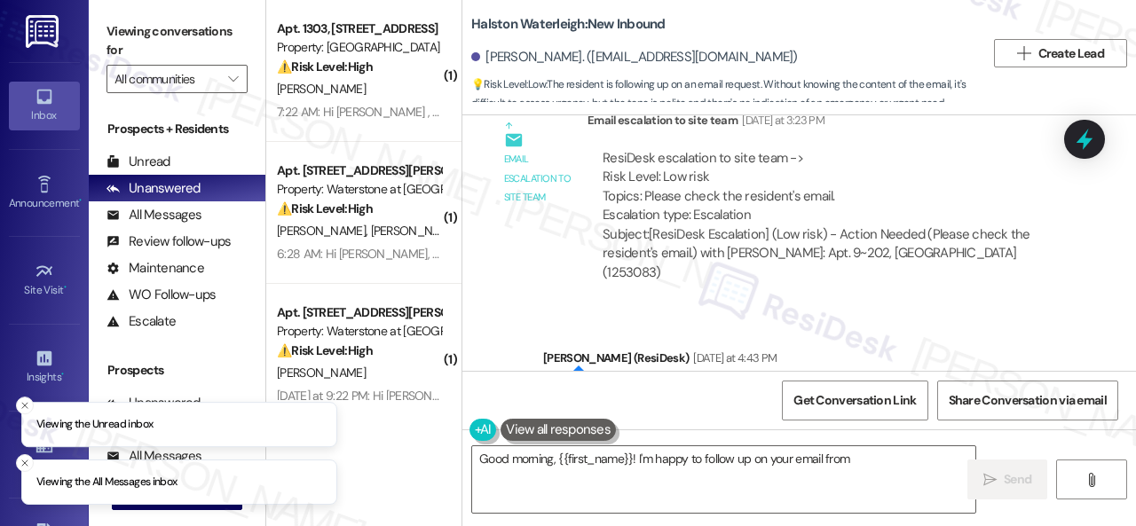
scroll to position [47448, 0]
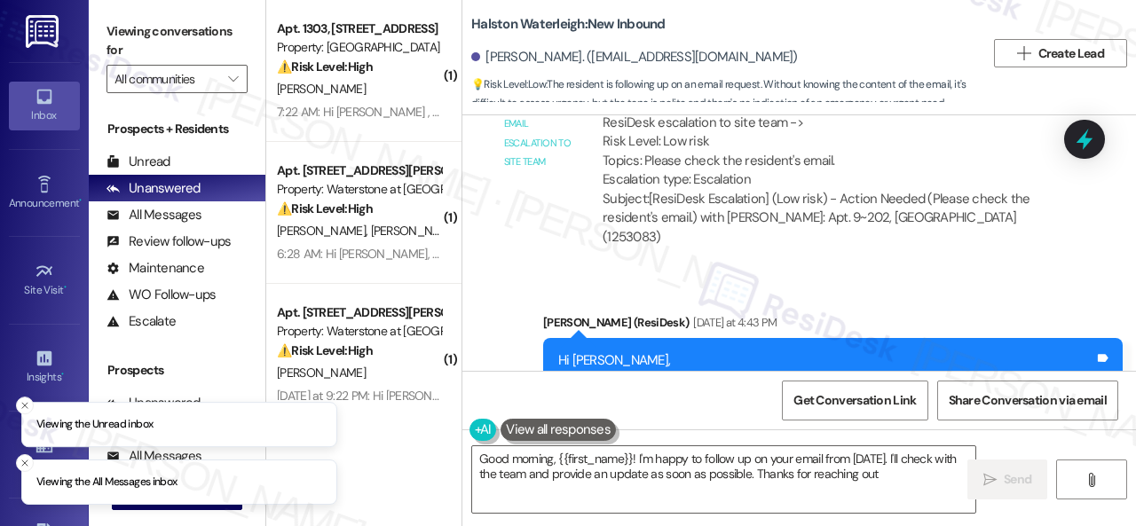
type textarea "Good morning, {{first_name}}! I'm happy to follow up on your email from [DATE].…"
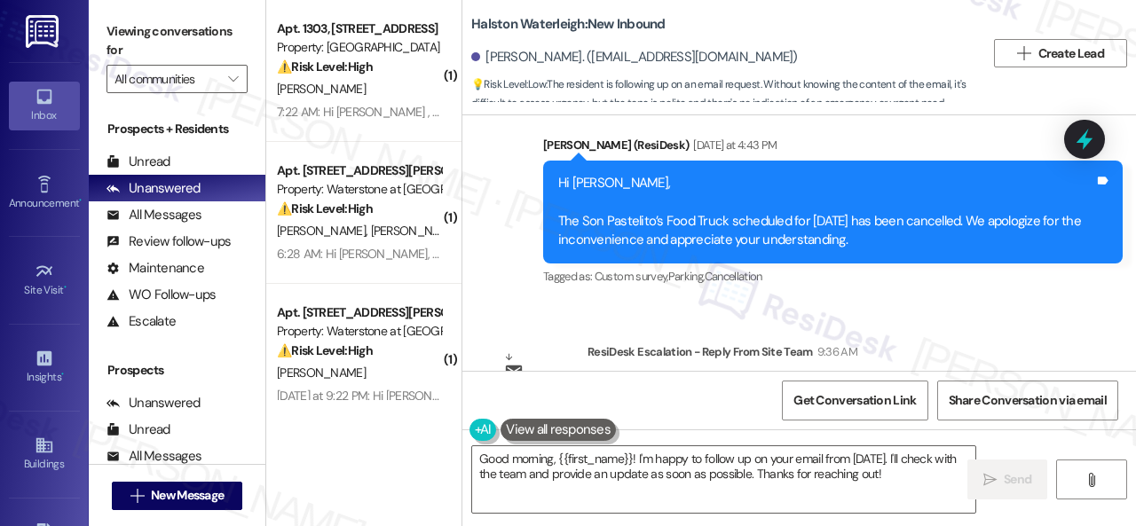
scroll to position [5, 0]
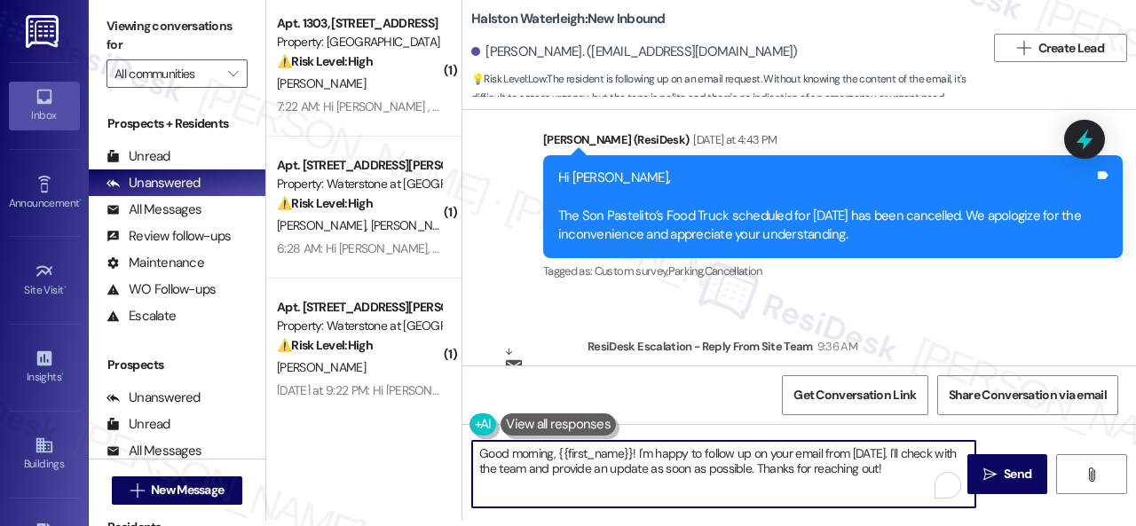
drag, startPoint x: 477, startPoint y: 450, endPoint x: 556, endPoint y: 457, distance: 78.4
click at [556, 457] on textarea "Good morning, {{first_name}}! I'm happy to follow up on your email from yesterd…" at bounding box center [723, 474] width 503 height 67
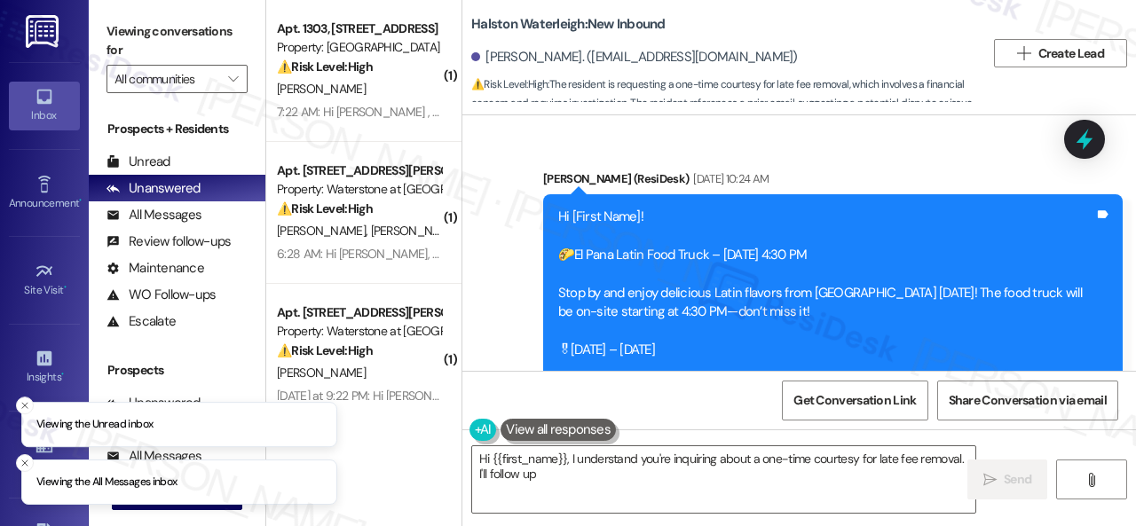
scroll to position [19041, 0]
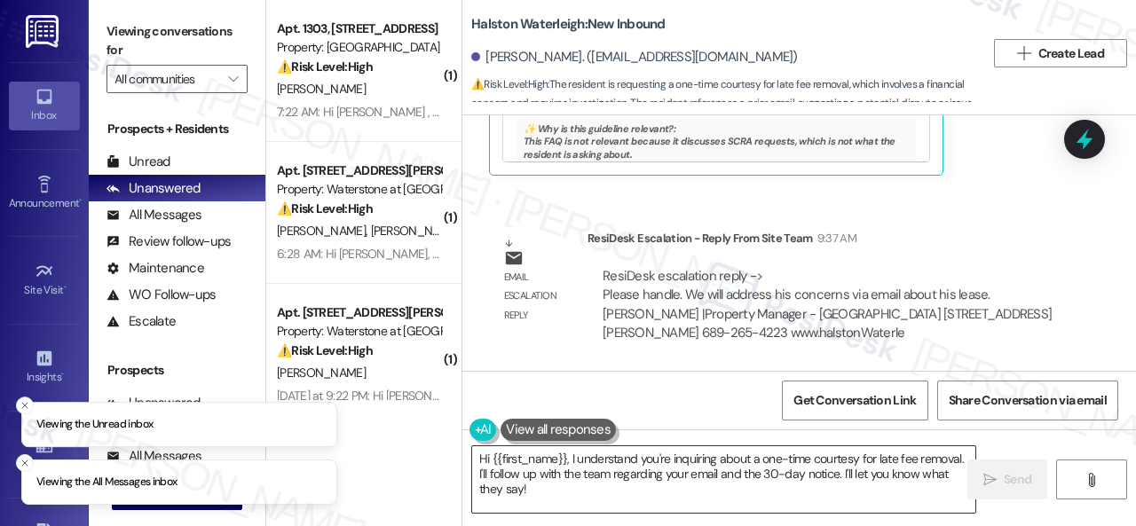
click at [570, 459] on textarea "Hi {{first_name}}, I understand you're inquiring about a one-time courtesy for …" at bounding box center [723, 479] width 503 height 67
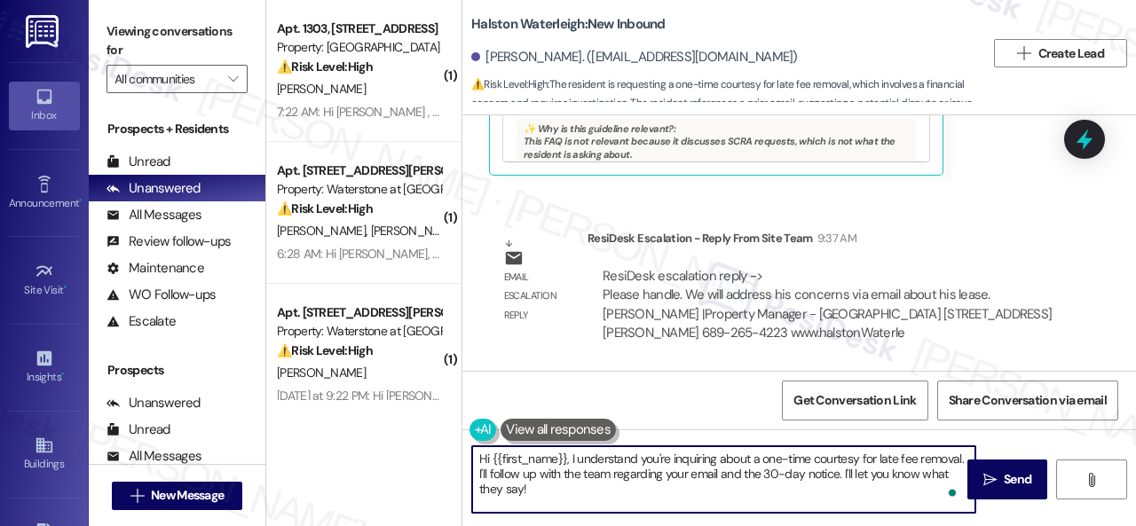
drag, startPoint x: 565, startPoint y: 461, endPoint x: 833, endPoint y: 494, distance: 270.1
click at [833, 494] on textarea "Hi {{first_name}}, I understand you're inquiring about a one-time courtesy for …" at bounding box center [723, 479] width 503 height 67
paste textarea "! The site team stated that they will address your lease concerns via email. Th…"
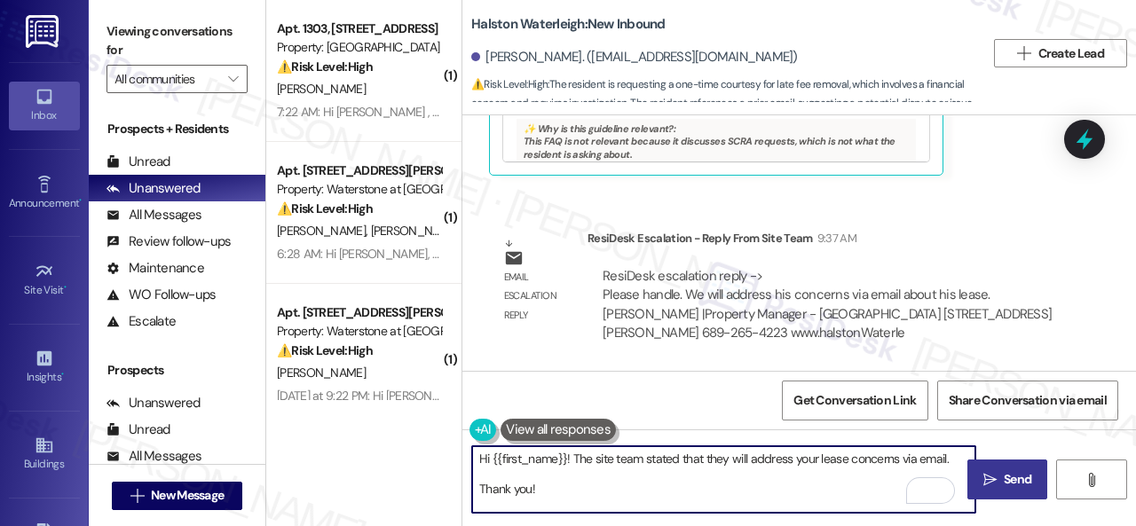
type textarea "Hi {{first_name}}! The site team stated that they will address your lease conce…"
click at [987, 469] on button " Send" at bounding box center [1007, 480] width 80 height 40
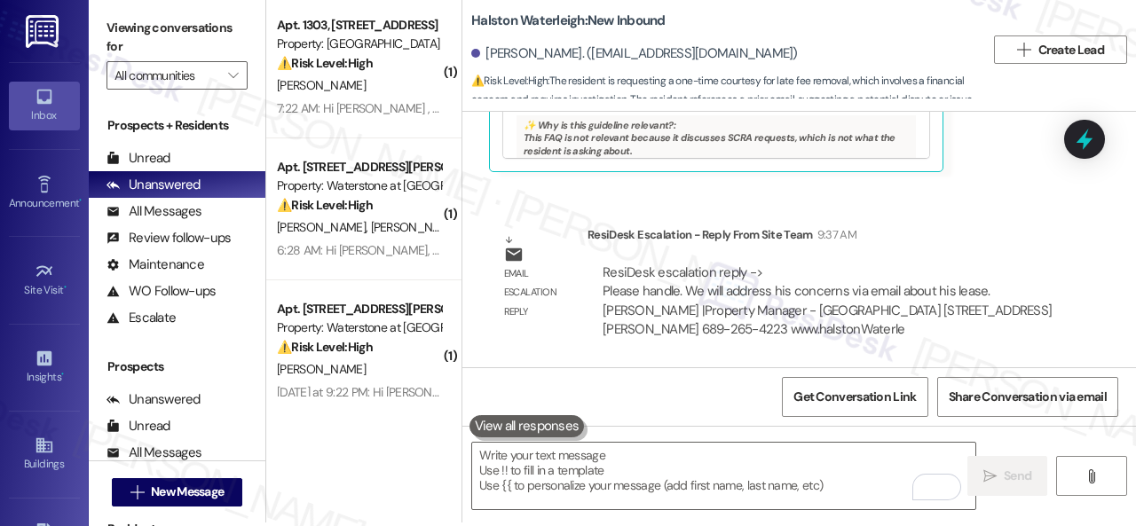
scroll to position [5, 0]
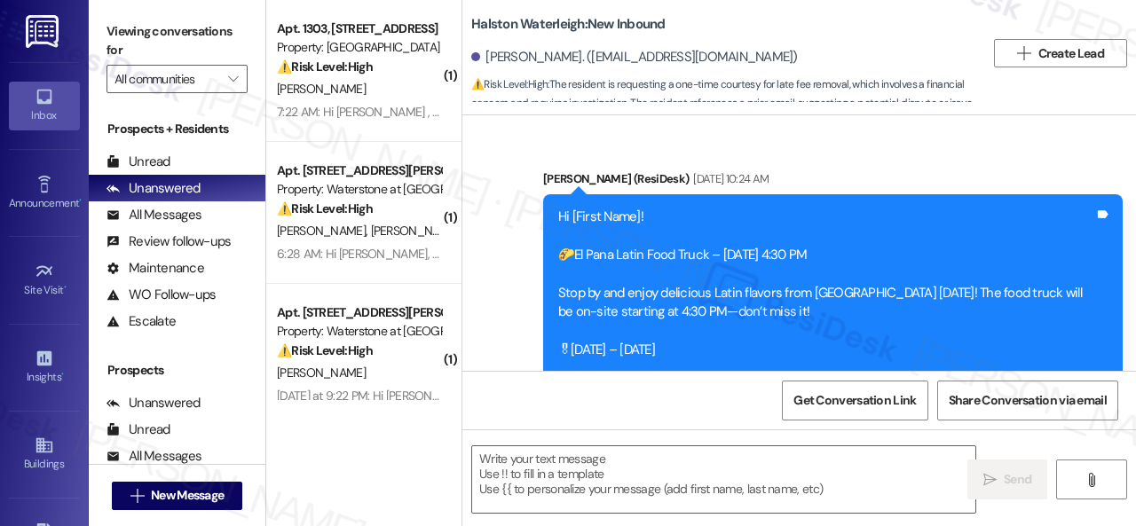
type textarea "Fetching suggested responses. Please feel free to read through the conversation…"
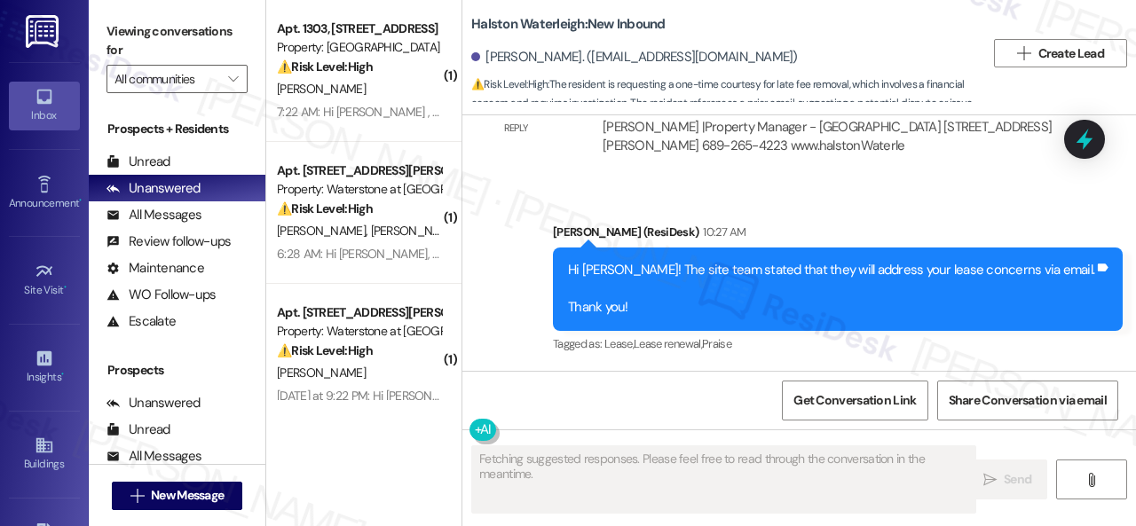
scroll to position [5, 0]
